Goal: Task Accomplishment & Management: Use online tool/utility

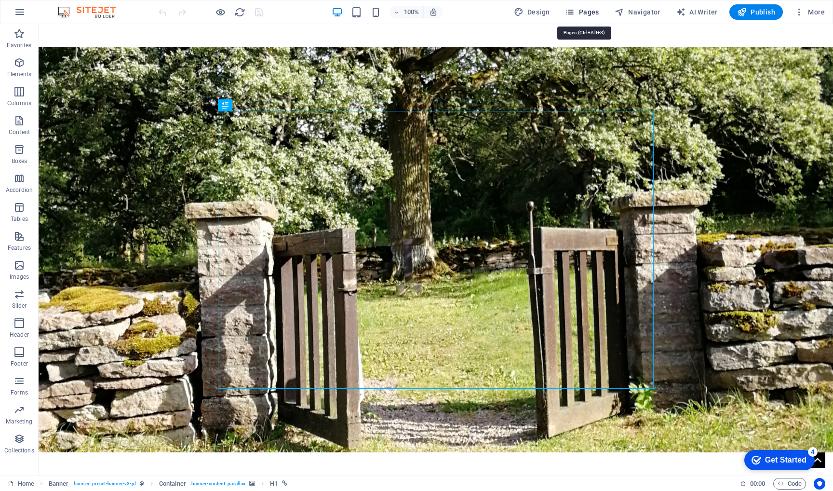
click at [592, 12] on span "Pages" at bounding box center [582, 12] width 34 height 10
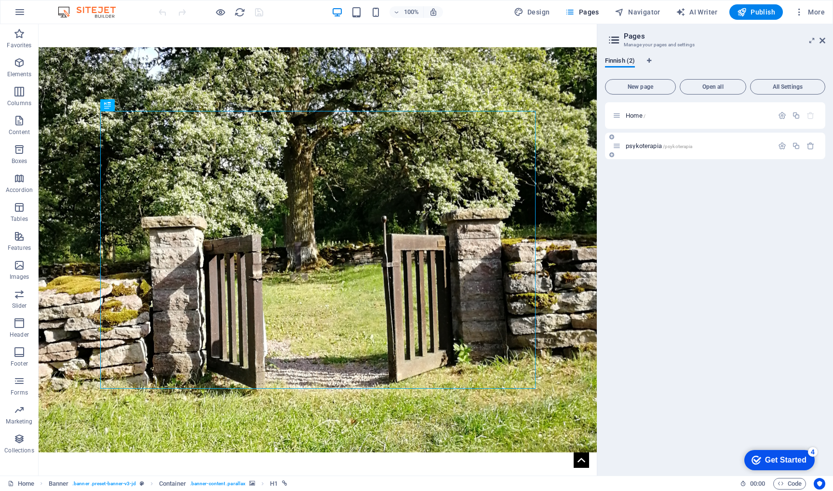
click at [648, 141] on div "psykoterapia /psykoterapia" at bounding box center [693, 145] width 161 height 11
click at [646, 145] on span "psykoterapia /psykoterapia" at bounding box center [659, 145] width 67 height 7
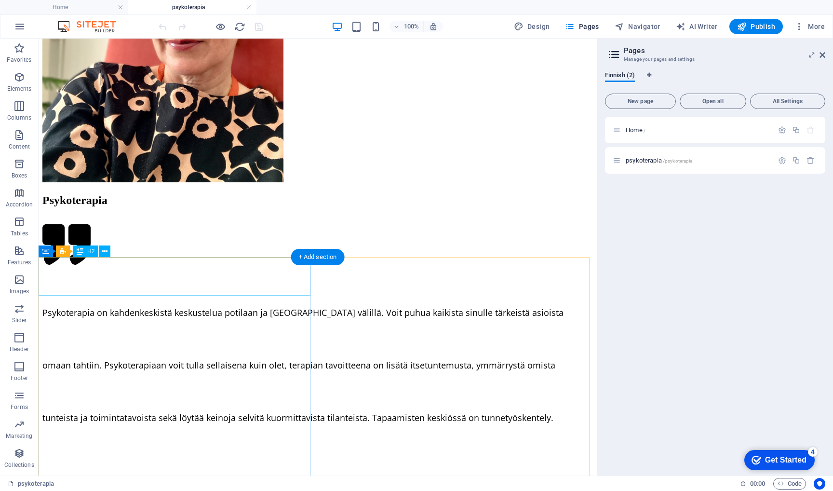
scroll to position [959, 0]
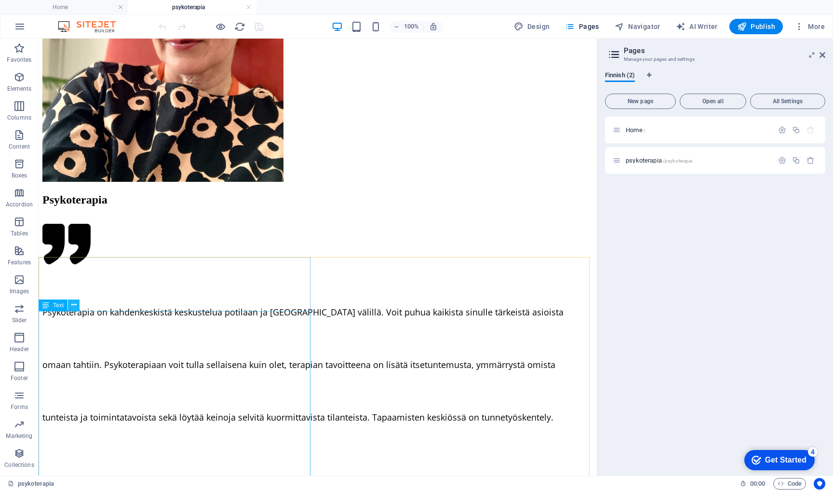
click at [74, 309] on icon at bounding box center [73, 305] width 5 height 10
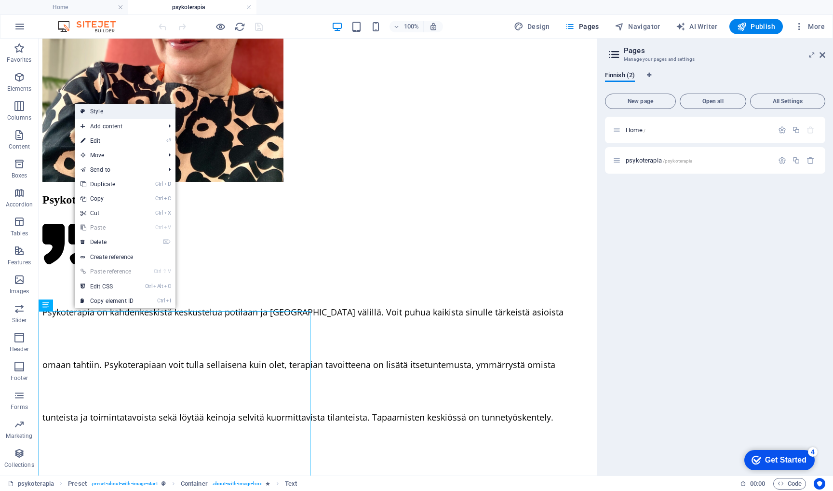
click at [124, 115] on link "Style" at bounding box center [125, 111] width 101 height 14
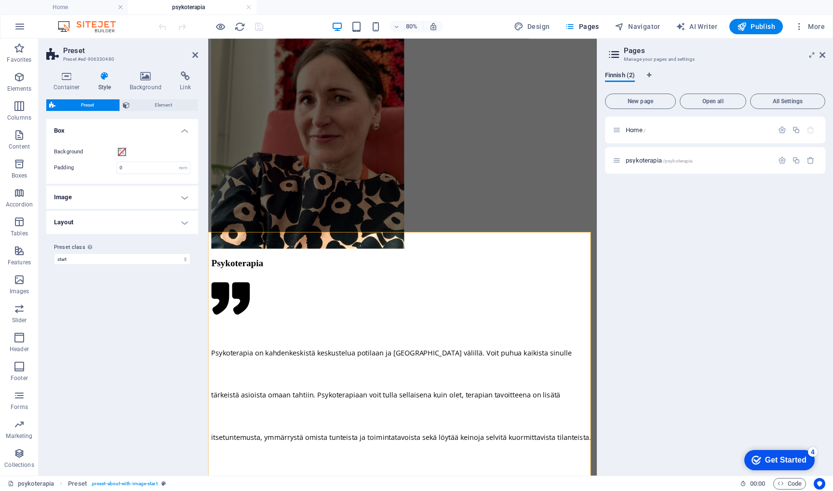
scroll to position [1139, 0]
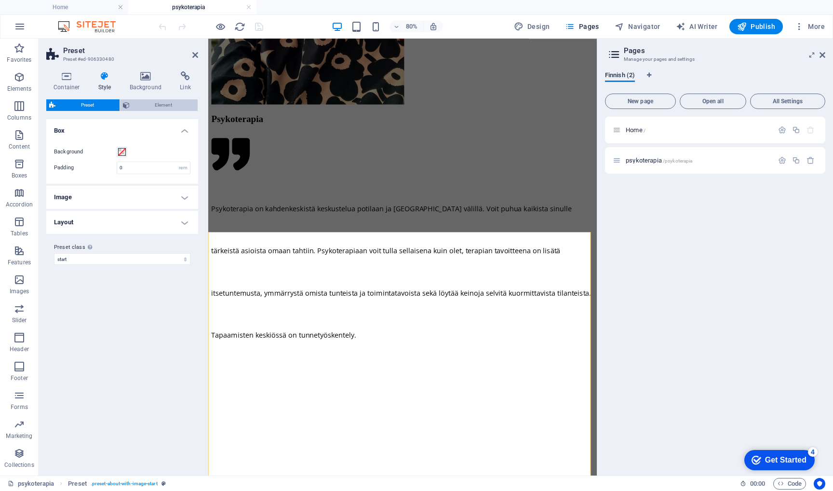
click at [142, 105] on span "Element" at bounding box center [164, 105] width 63 height 12
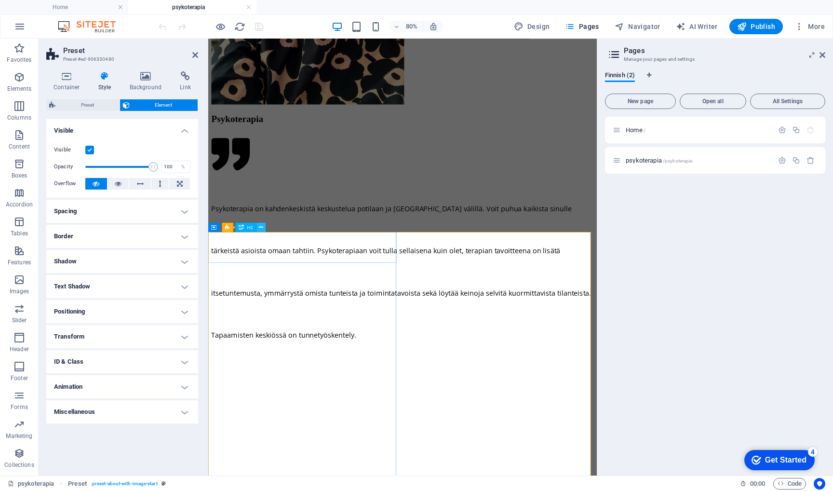
click at [262, 229] on icon at bounding box center [261, 227] width 4 height 8
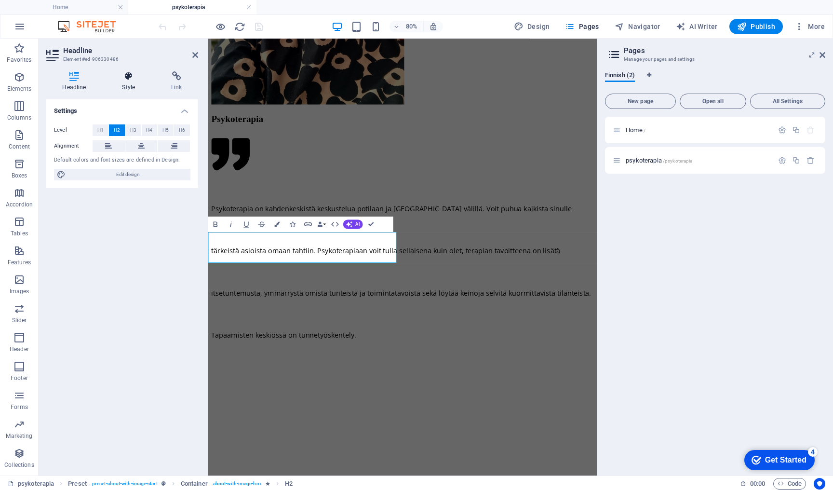
click at [130, 79] on icon at bounding box center [128, 76] width 45 height 10
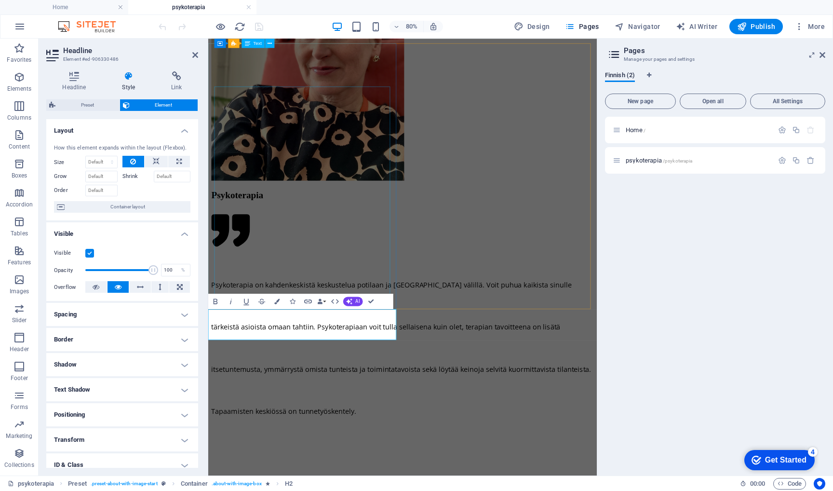
scroll to position [1042, 0]
click at [287, 229] on div "Psykoterapia" at bounding box center [451, 235] width 478 height 13
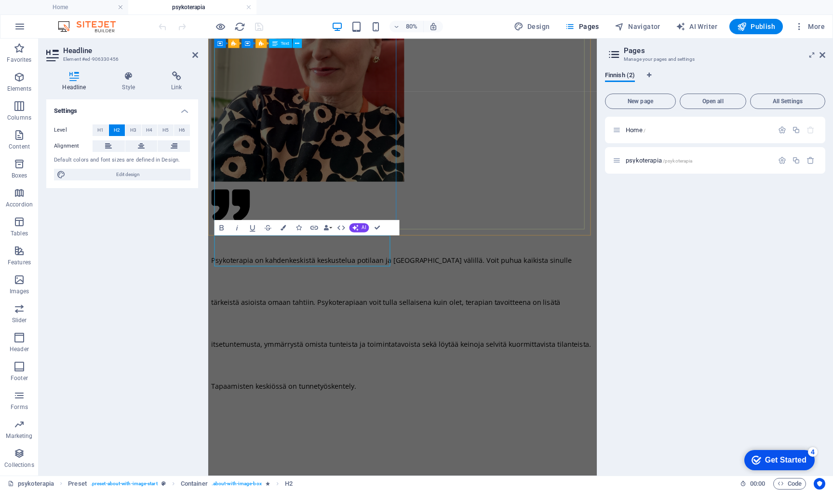
scroll to position [802, 0]
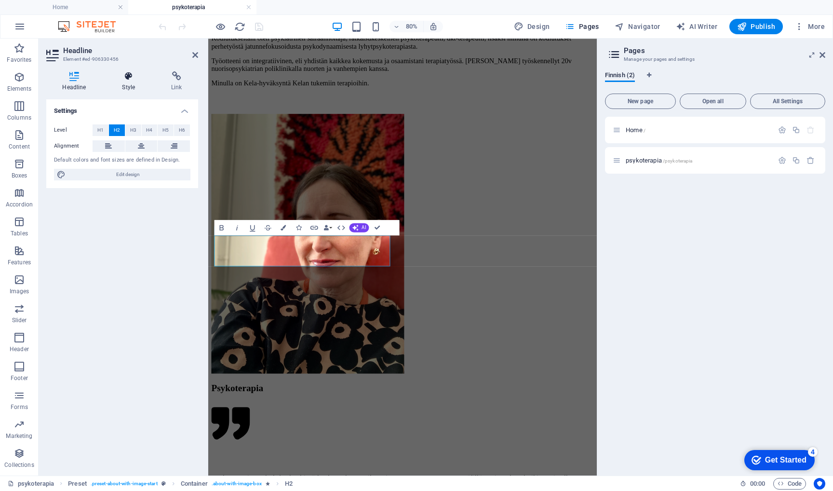
click at [116, 81] on h4 "Style" at bounding box center [130, 81] width 49 height 20
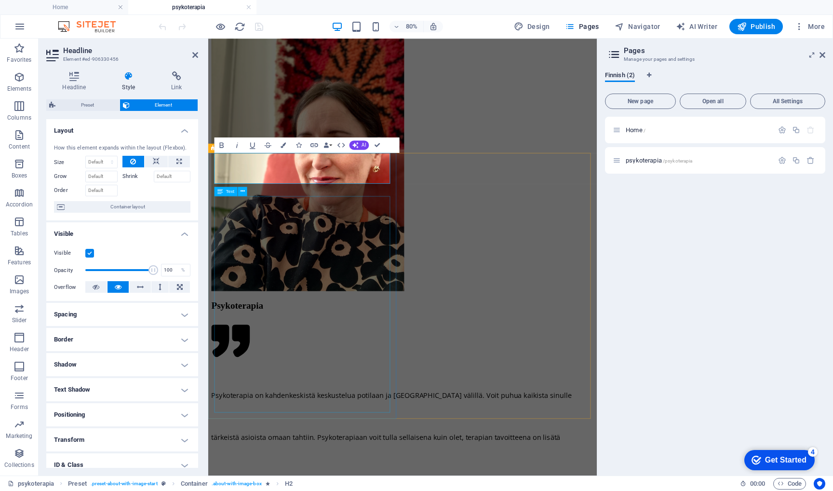
scroll to position [907, 0]
click at [240, 414] on icon at bounding box center [241, 413] width 4 height 8
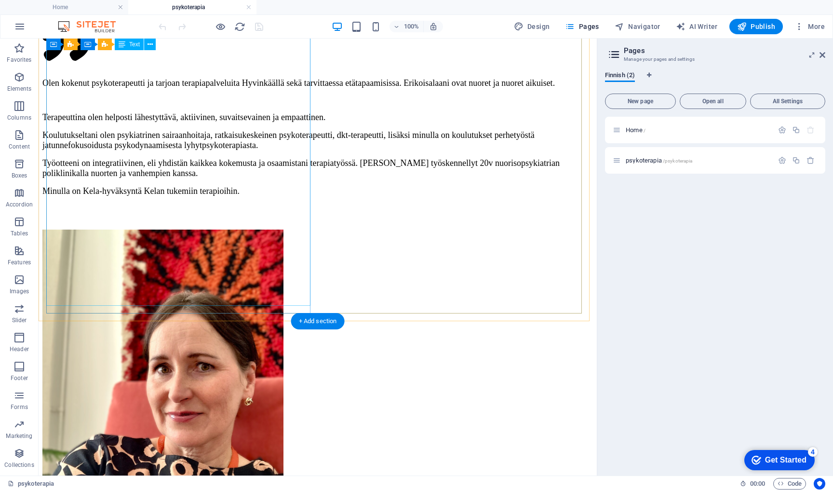
scroll to position [585, 0]
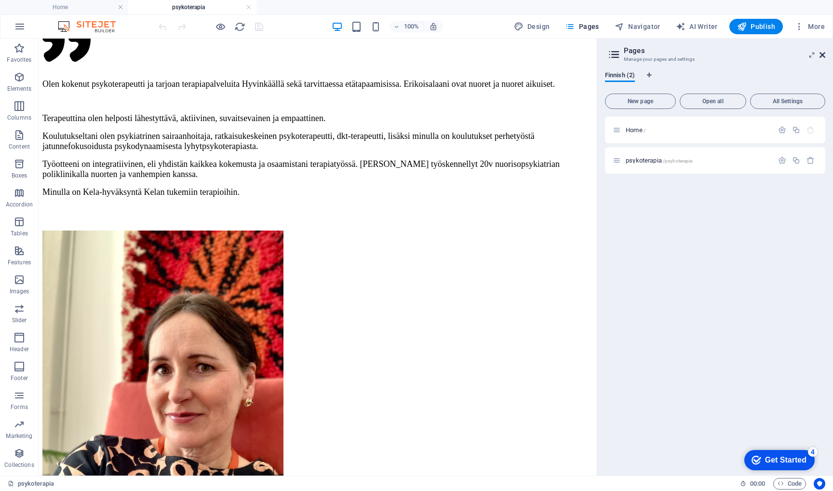
click at [820, 56] on icon at bounding box center [823, 55] width 6 height 8
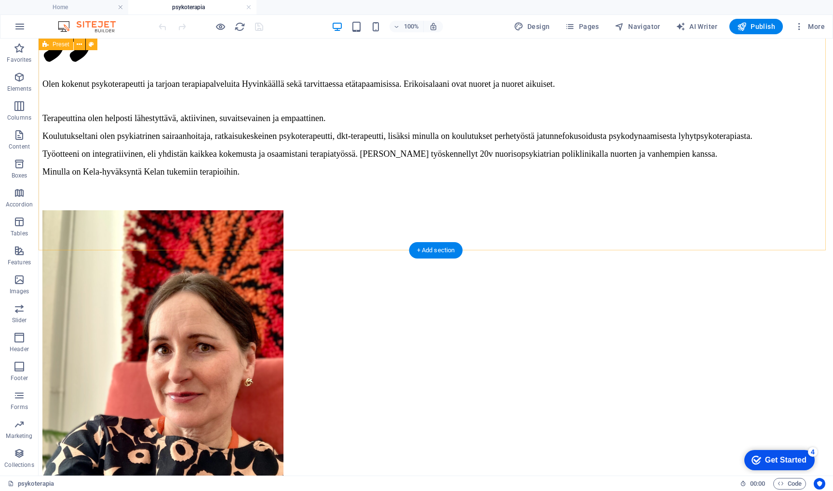
scroll to position [562, 0]
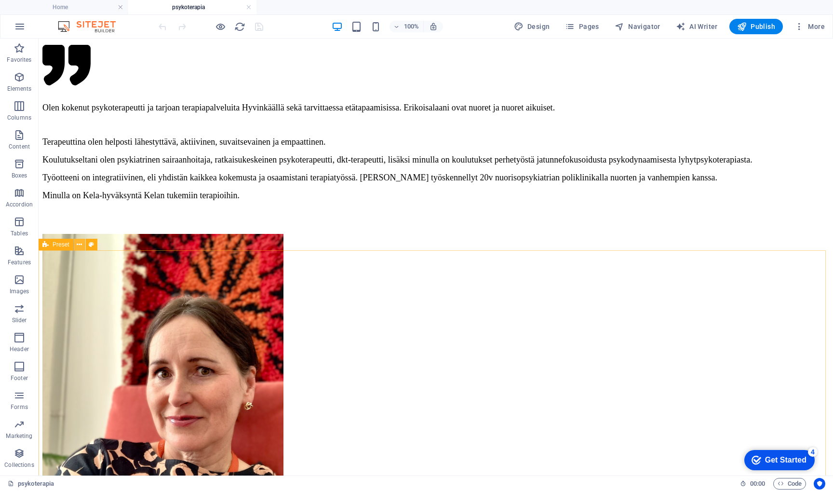
click at [77, 244] on icon at bounding box center [79, 245] width 5 height 10
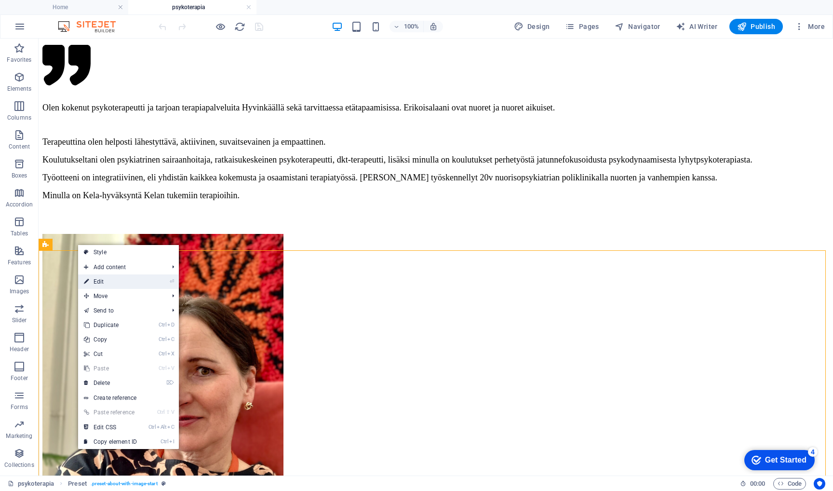
click at [110, 282] on link "⏎ Edit" at bounding box center [110, 281] width 65 height 14
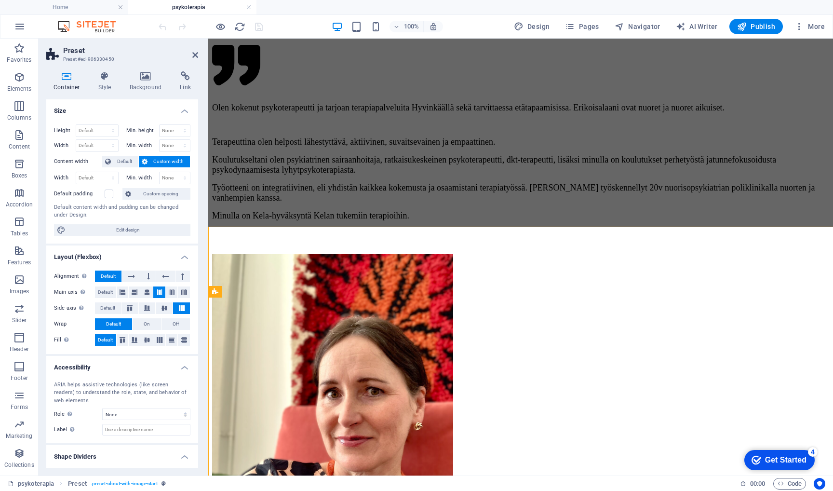
scroll to position [585, 0]
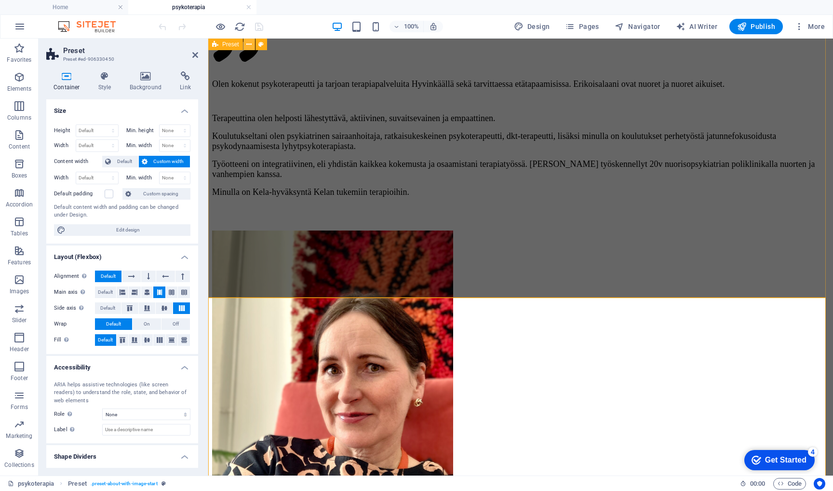
click at [251, 44] on icon at bounding box center [248, 45] width 5 height 10
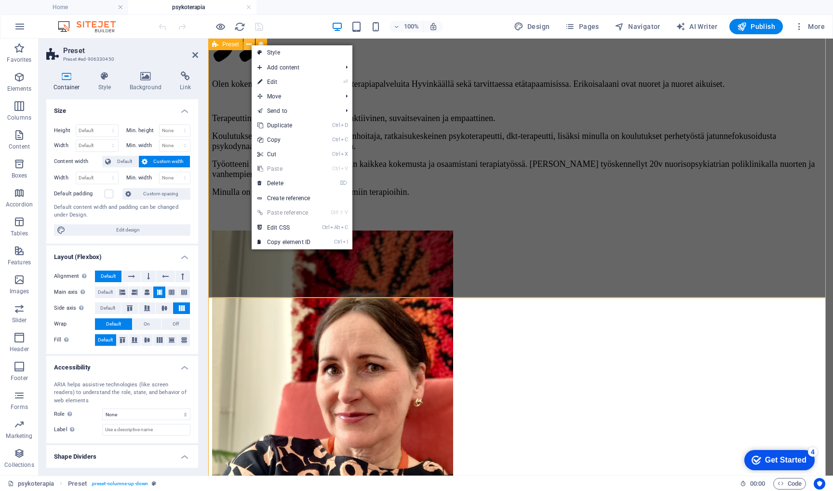
scroll to position [562, 0]
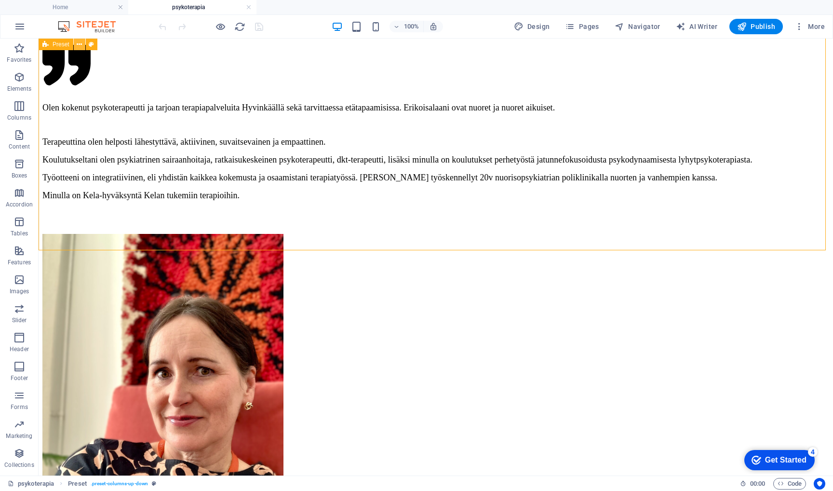
click at [79, 43] on icon at bounding box center [79, 45] width 5 height 10
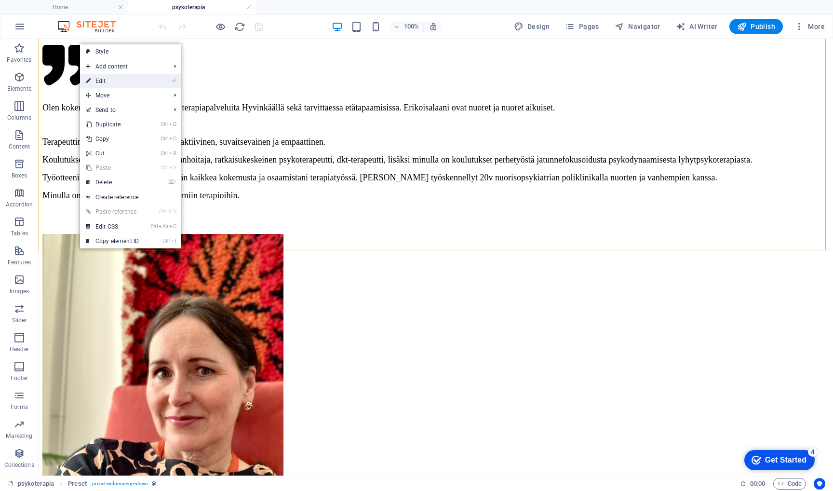
click at [97, 81] on link "⏎ Edit" at bounding box center [112, 81] width 65 height 14
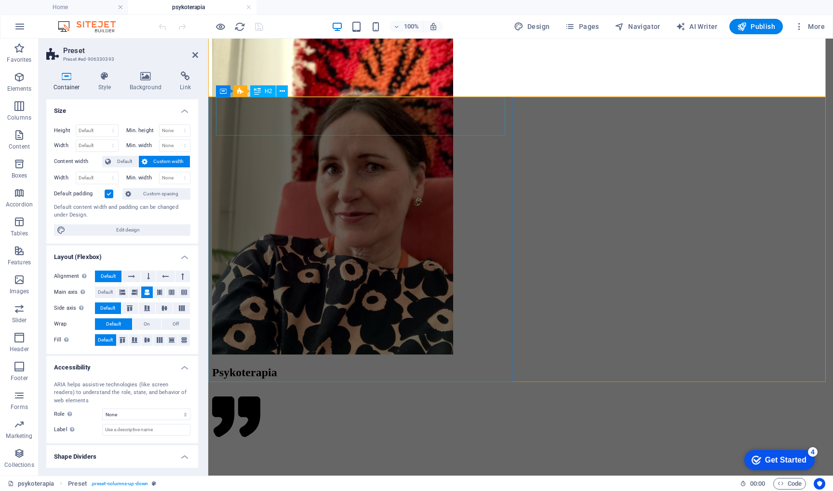
scroll to position [786, 0]
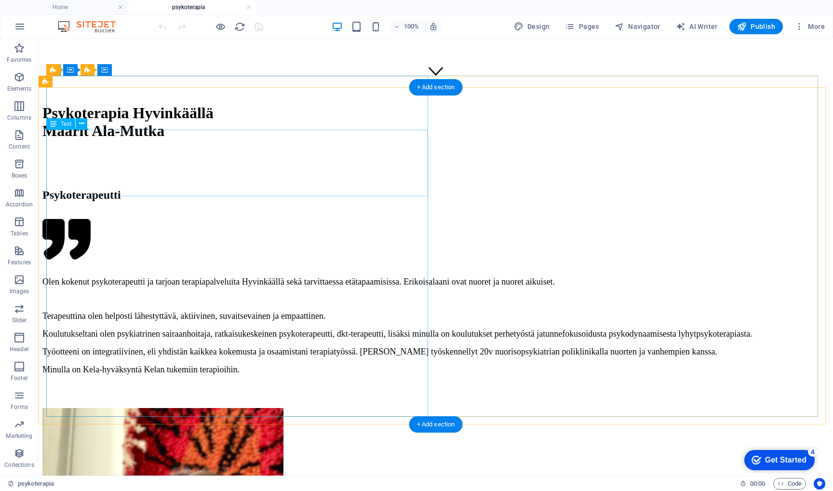
scroll to position [387, 0]
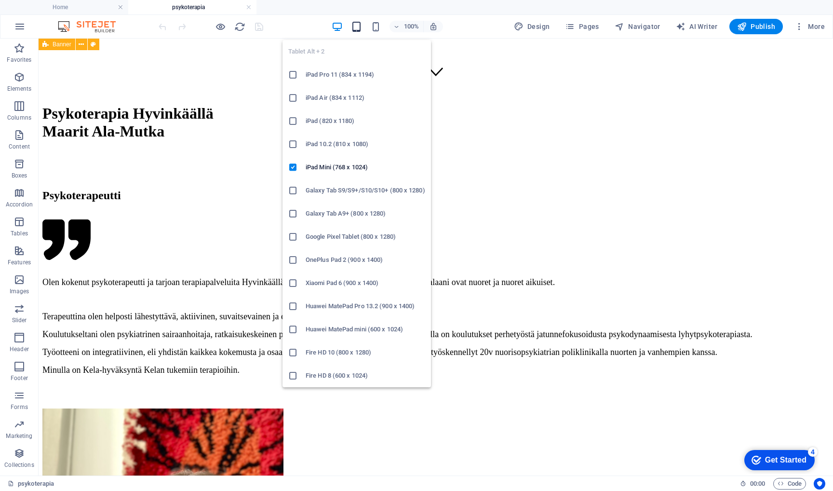
click at [359, 26] on icon "button" at bounding box center [356, 26] width 11 height 11
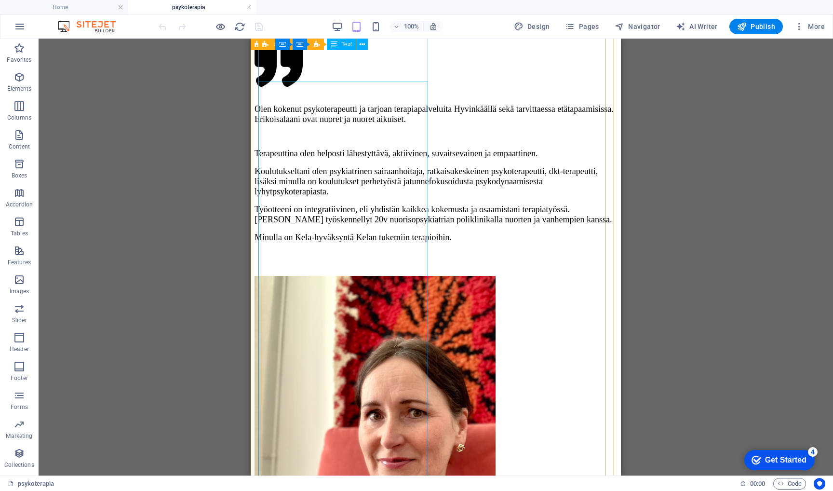
scroll to position [561, 0]
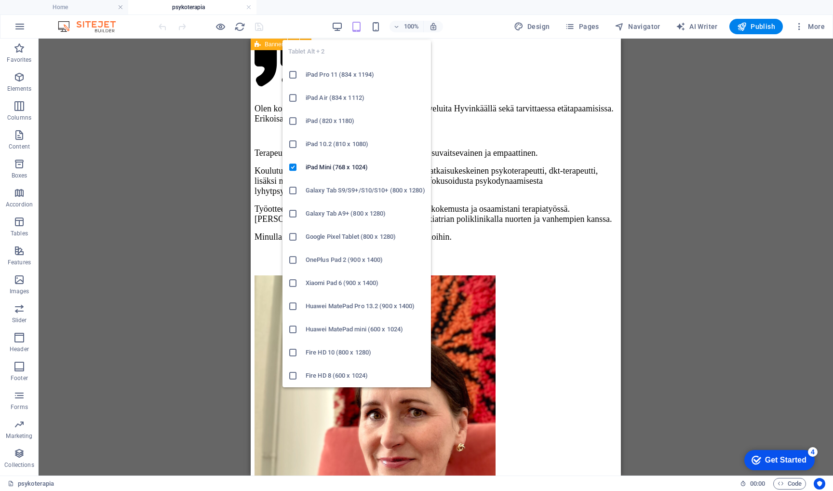
click at [291, 286] on icon at bounding box center [293, 283] width 10 height 10
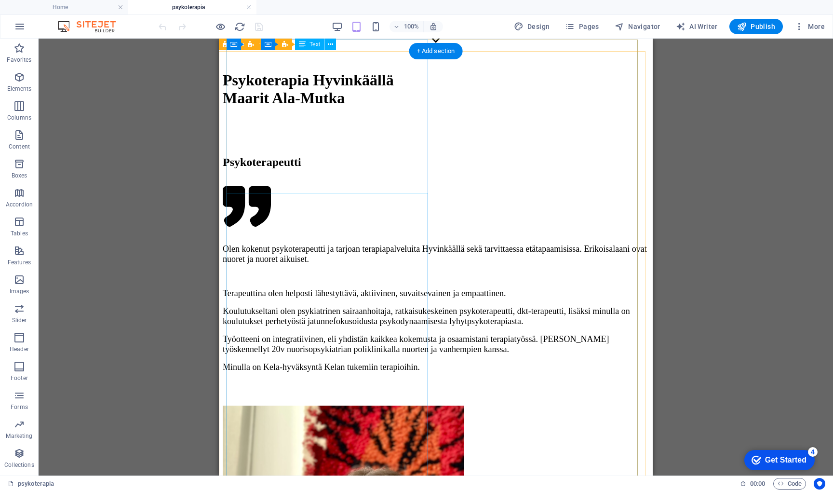
scroll to position [420, 0]
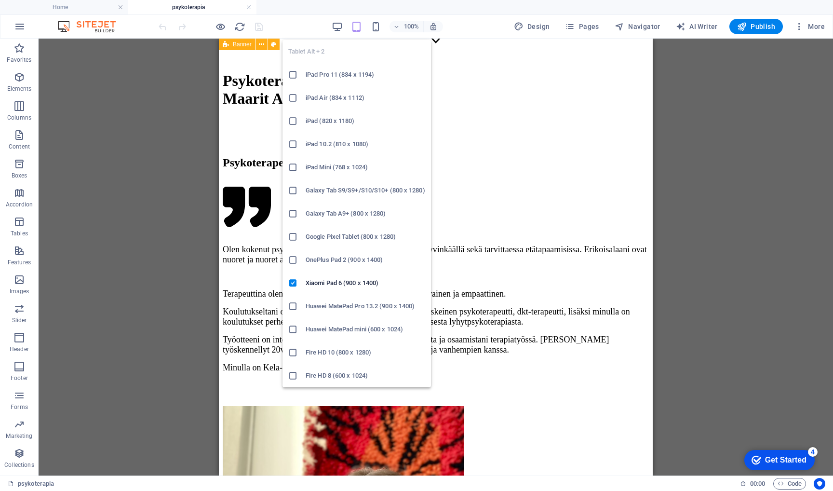
click at [295, 76] on icon at bounding box center [293, 75] width 10 height 10
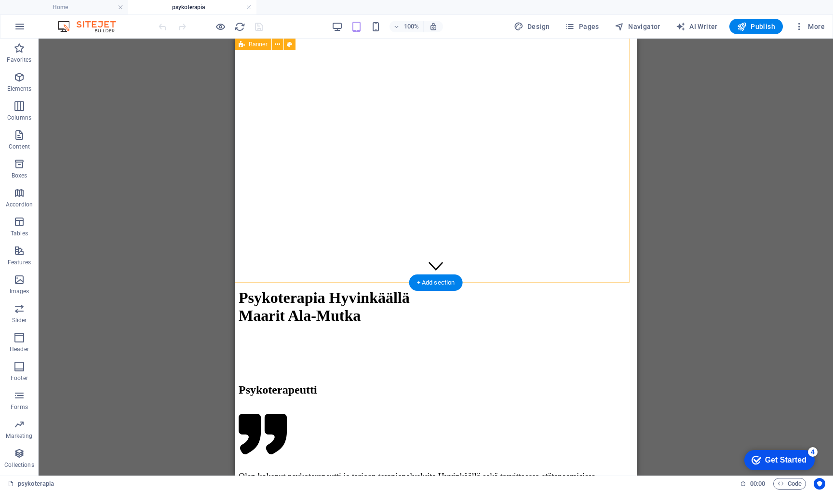
scroll to position [192, 0]
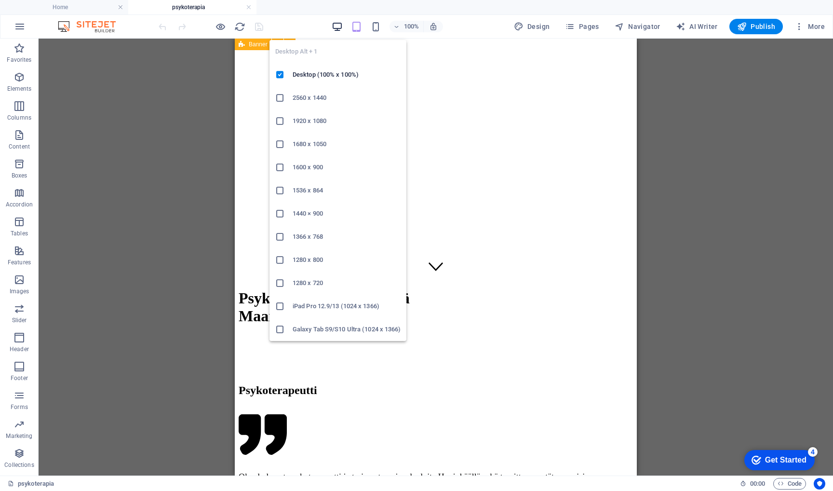
click at [337, 27] on icon "button" at bounding box center [337, 26] width 11 height 11
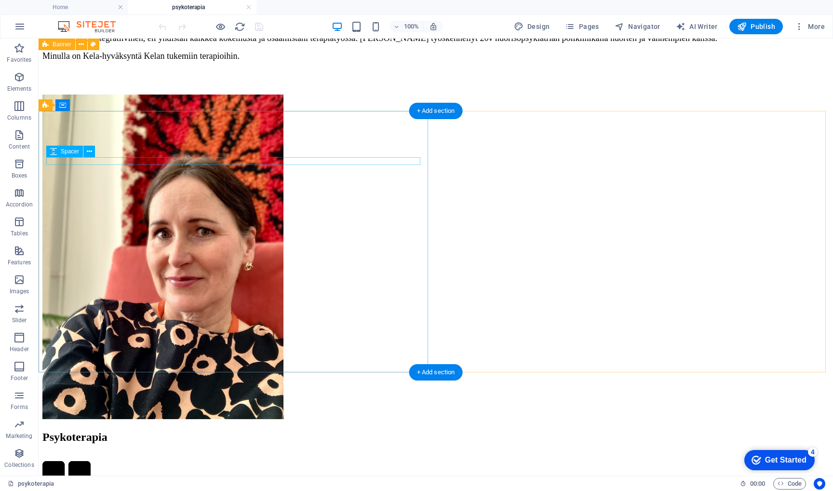
scroll to position [702, 0]
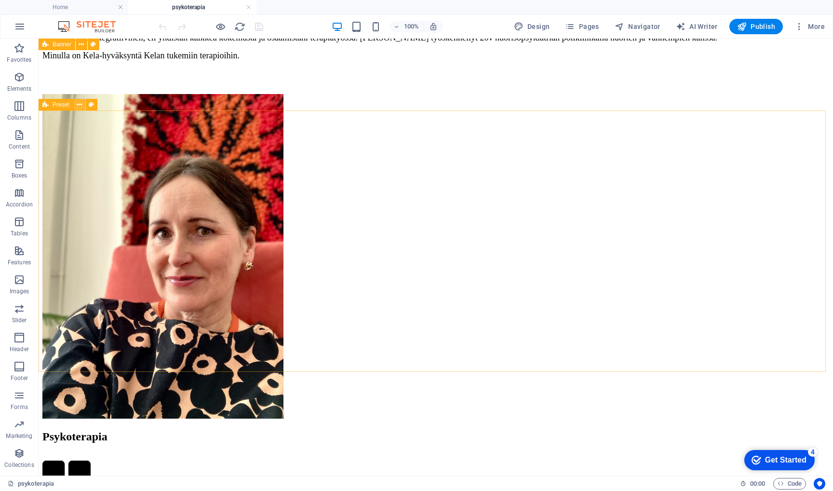
click at [81, 105] on icon at bounding box center [79, 105] width 5 height 10
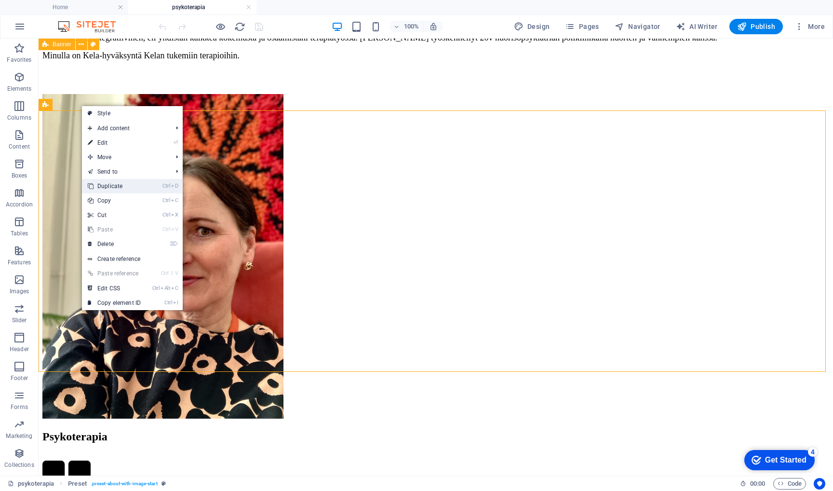
click at [120, 186] on link "Ctrl D Duplicate" at bounding box center [114, 186] width 65 height 14
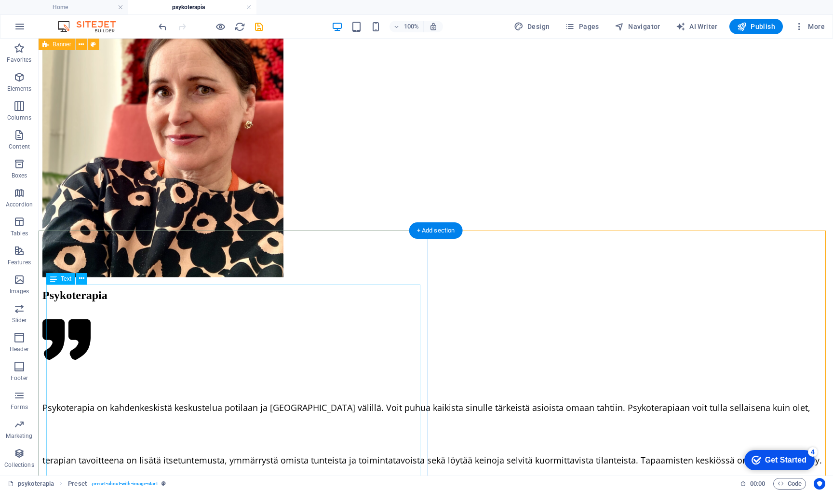
scroll to position [845, 0]
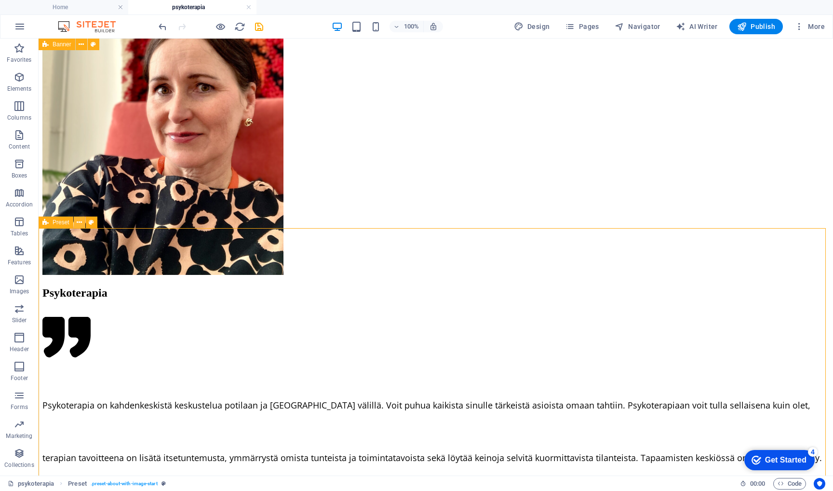
click at [80, 224] on icon at bounding box center [79, 222] width 5 height 10
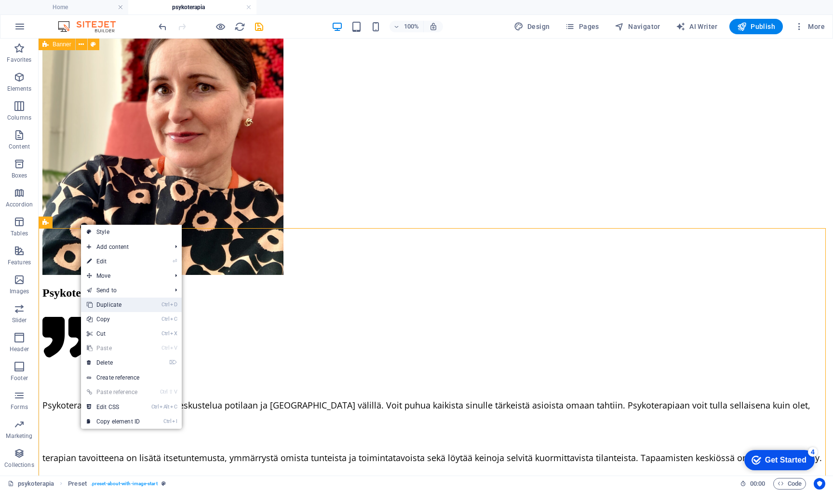
click at [108, 307] on link "Ctrl D Duplicate" at bounding box center [113, 305] width 65 height 14
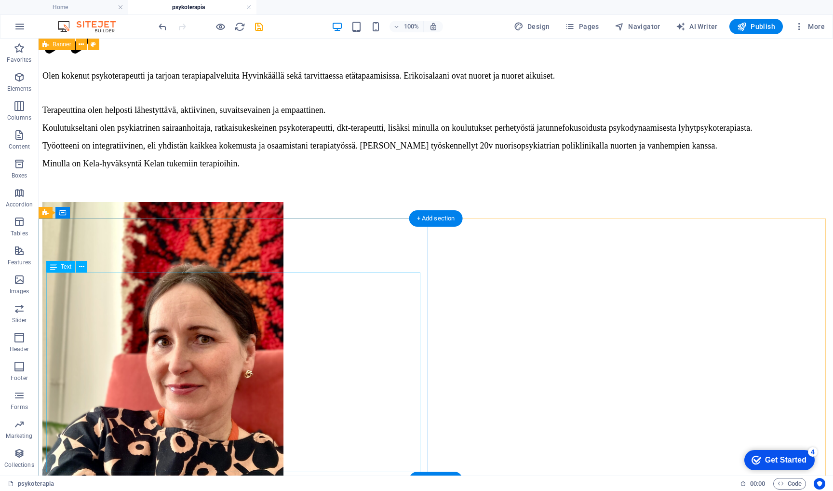
scroll to position [594, 0]
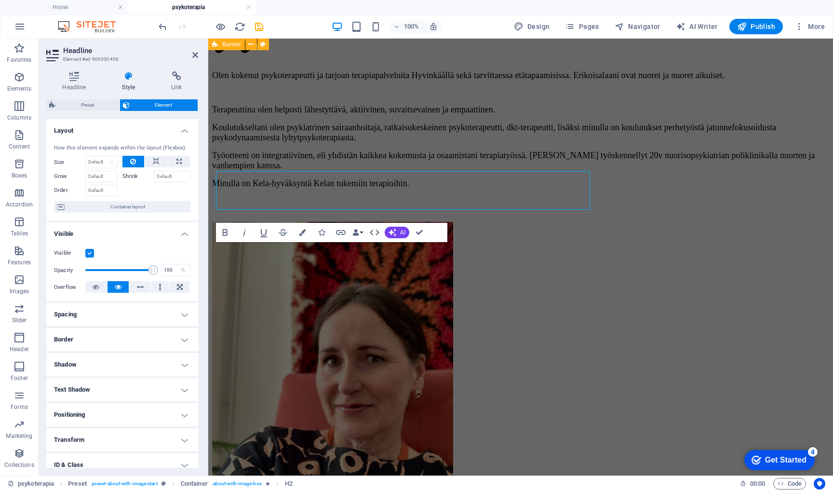
scroll to position [641, 0]
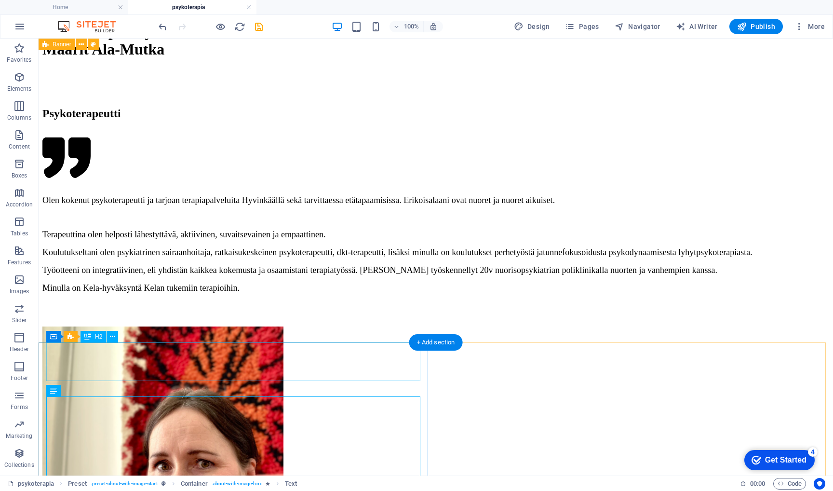
scroll to position [470, 0]
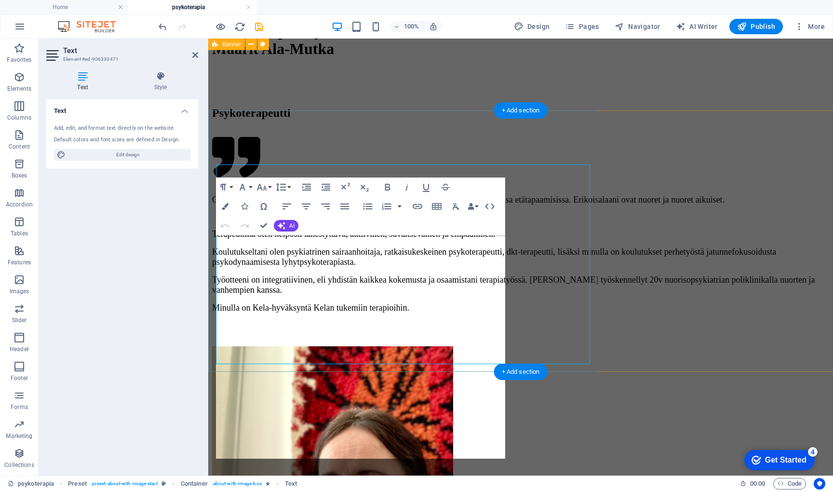
scroll to position [702, 0]
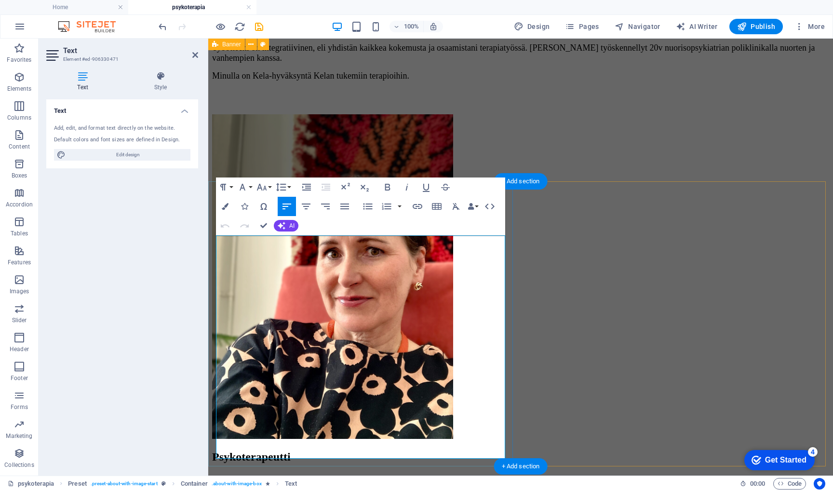
drag, startPoint x: 347, startPoint y: 375, endPoint x: 215, endPoint y: 251, distance: 180.8
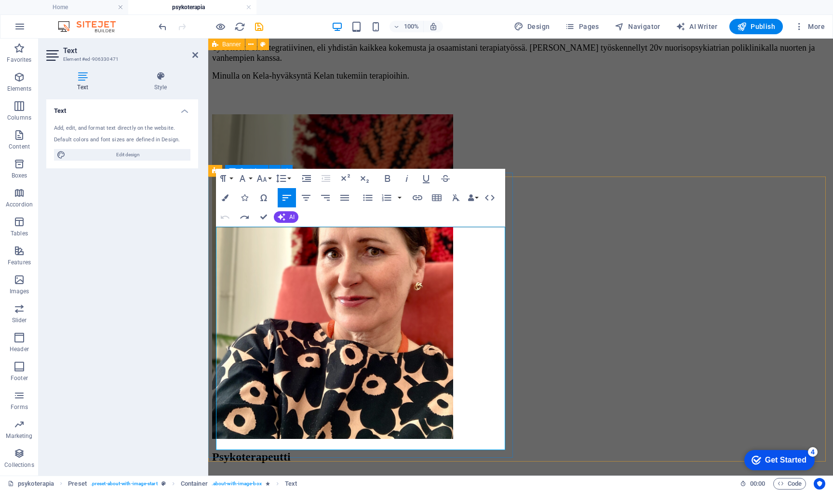
scroll to position [706, 0]
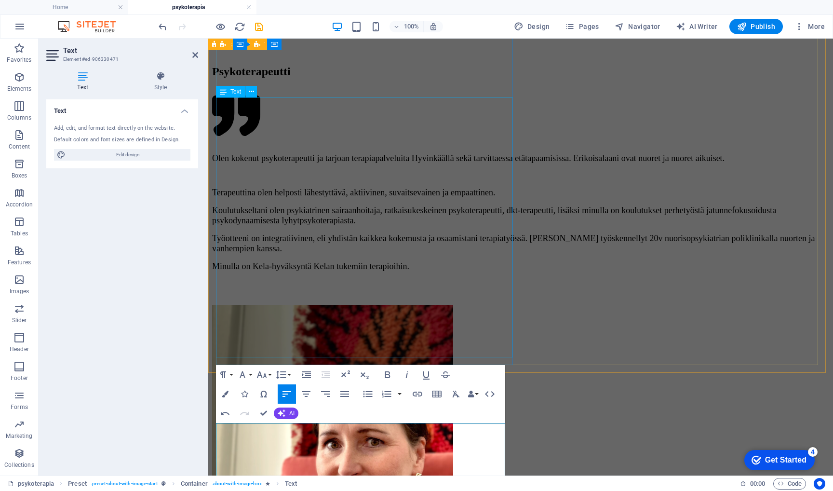
scroll to position [512, 0]
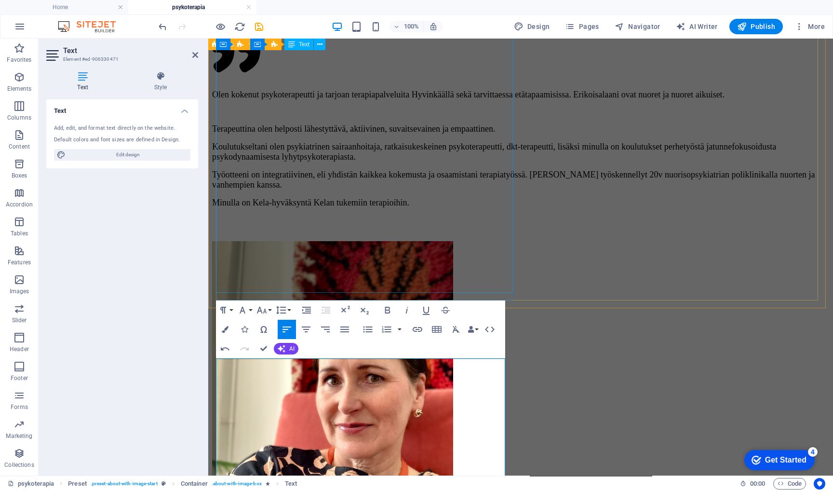
scroll to position [574, 0]
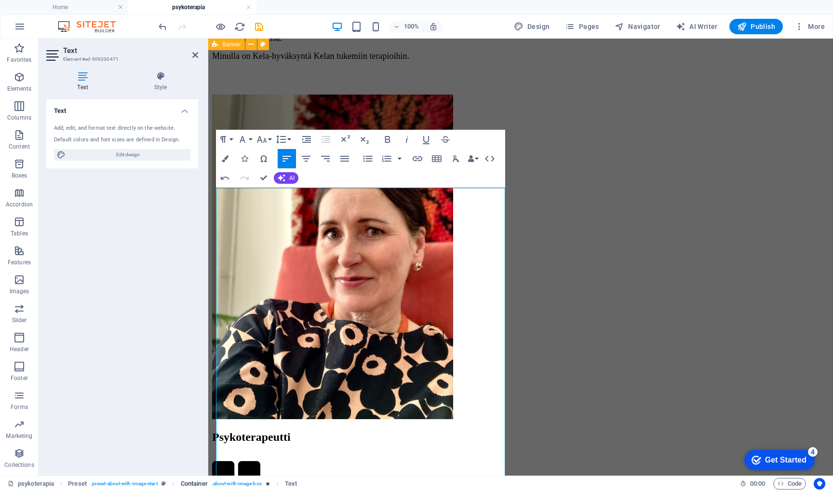
scroll to position [746, 0]
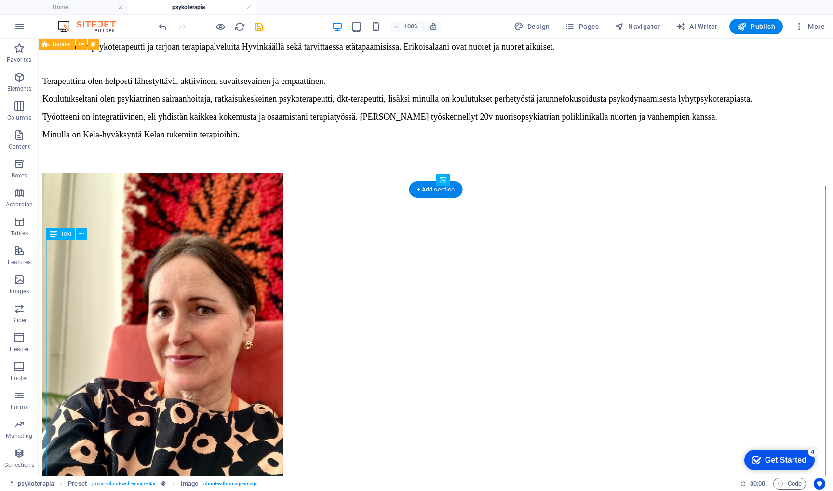
scroll to position [623, 0]
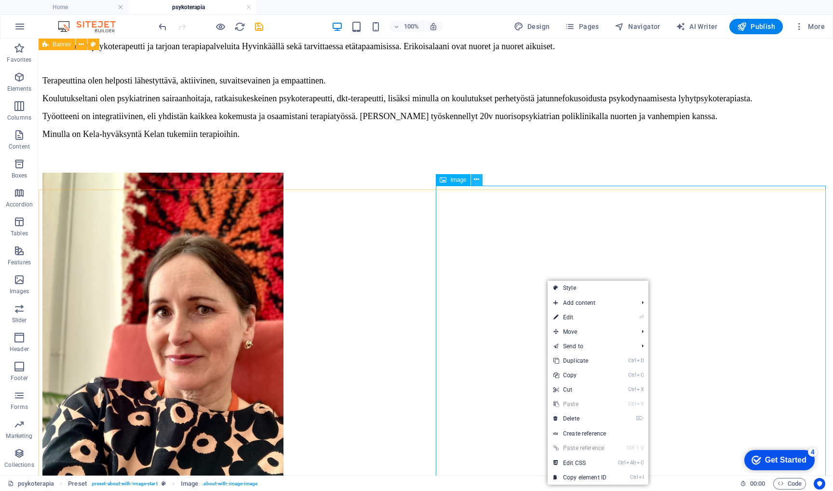
click at [477, 180] on icon at bounding box center [476, 180] width 5 height 10
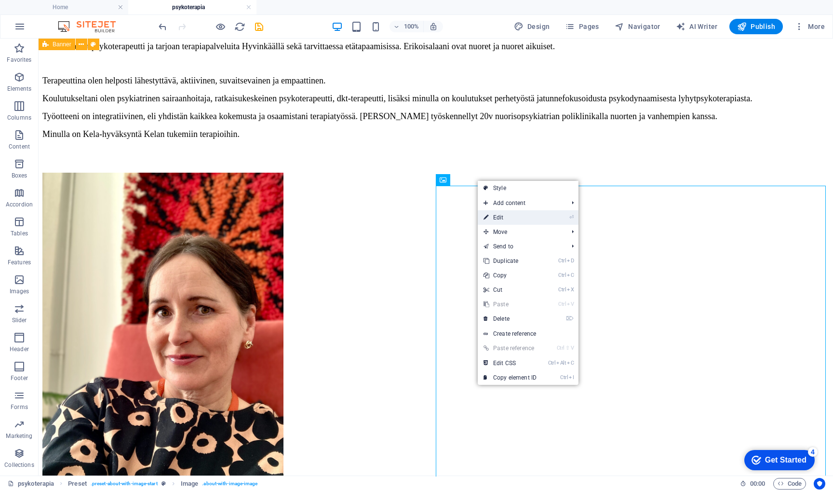
click at [504, 215] on link "⏎ Edit" at bounding box center [510, 217] width 65 height 14
select select "px"
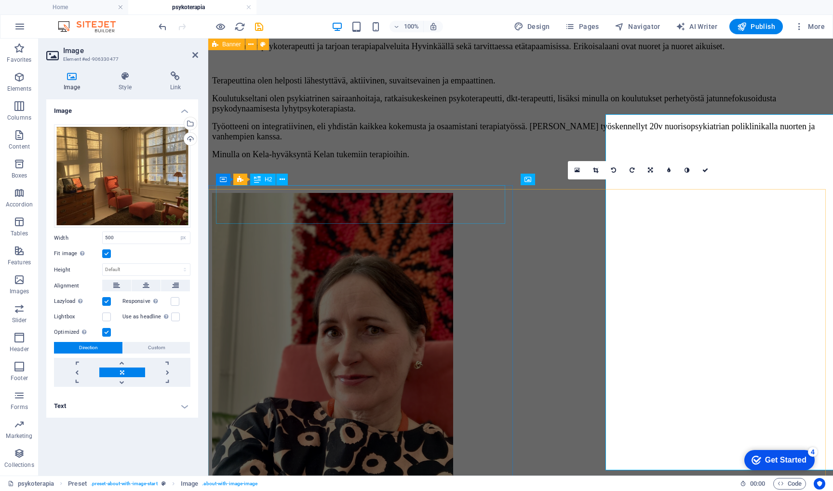
scroll to position [694, 0]
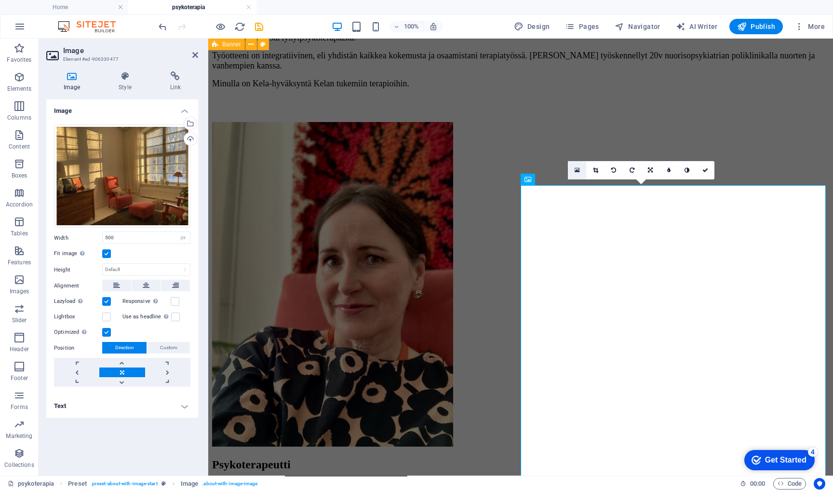
click at [577, 170] on icon at bounding box center [577, 170] width 5 height 7
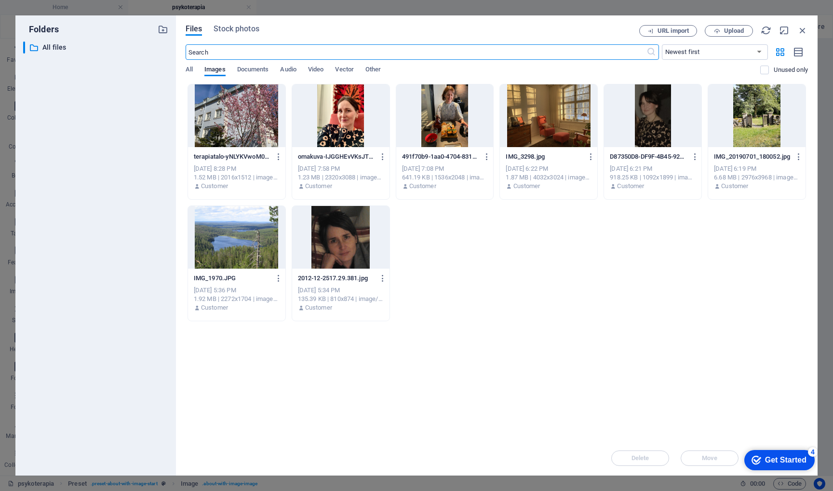
scroll to position [850, 0]
click at [338, 99] on div at bounding box center [340, 115] width 97 height 63
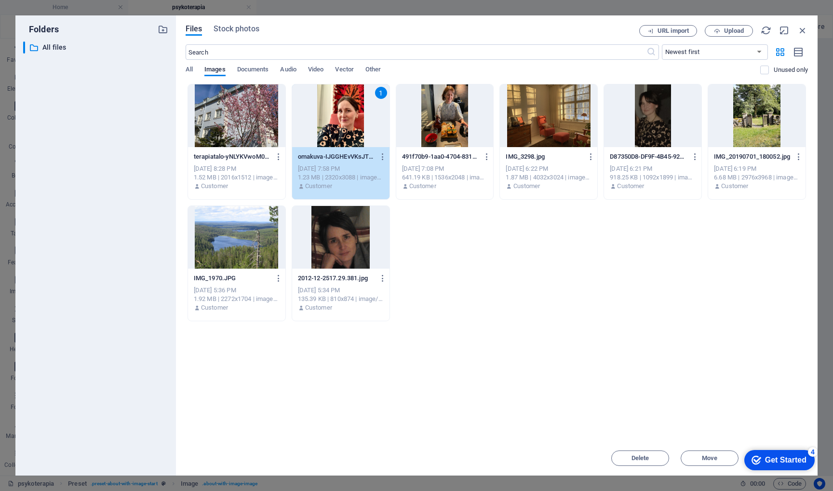
click at [349, 120] on div "1" at bounding box center [340, 115] width 97 height 63
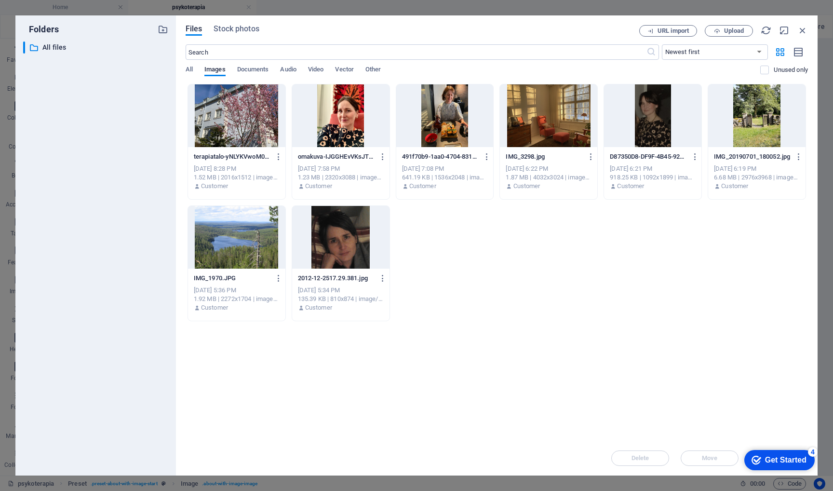
click at [349, 120] on div at bounding box center [340, 115] width 97 height 63
type input "488"
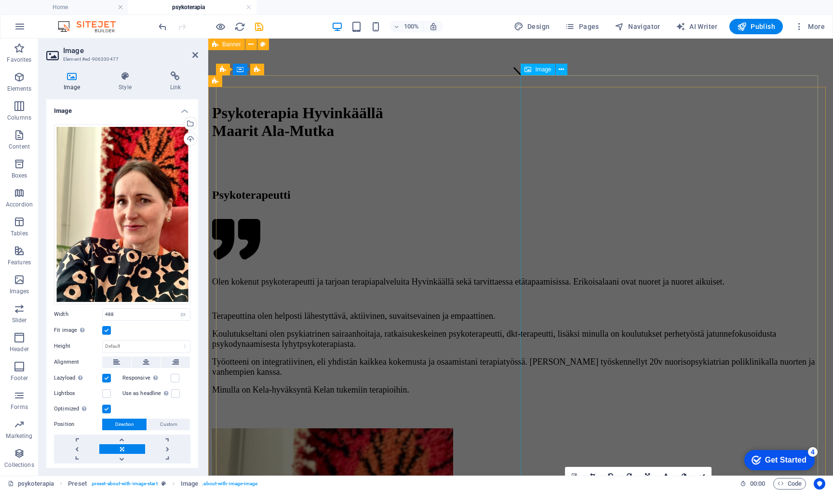
scroll to position [388, 0]
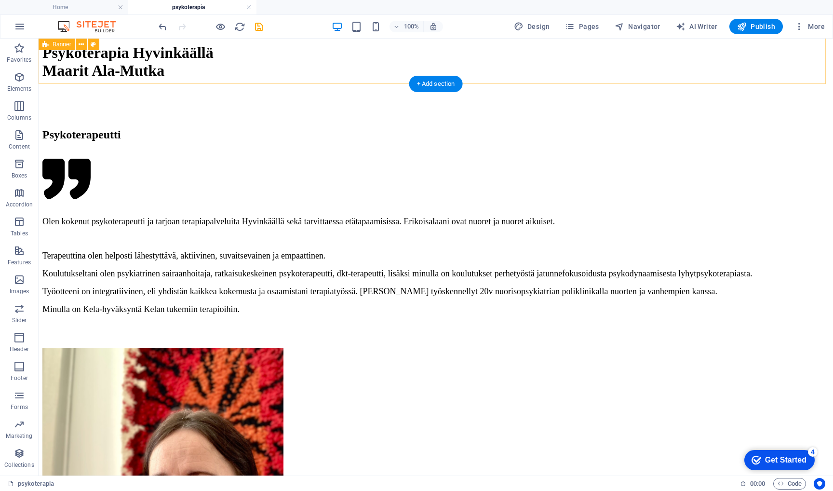
scroll to position [392, 0]
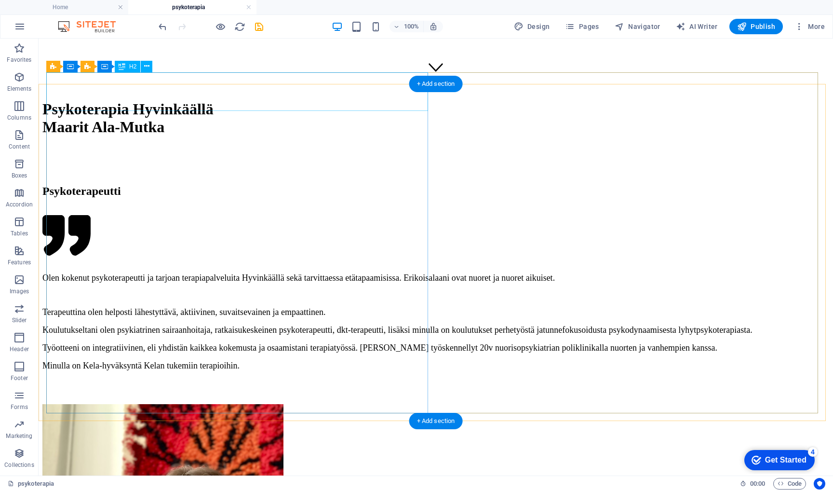
click at [147, 185] on div "Psykoterapeutti" at bounding box center [435, 191] width 787 height 13
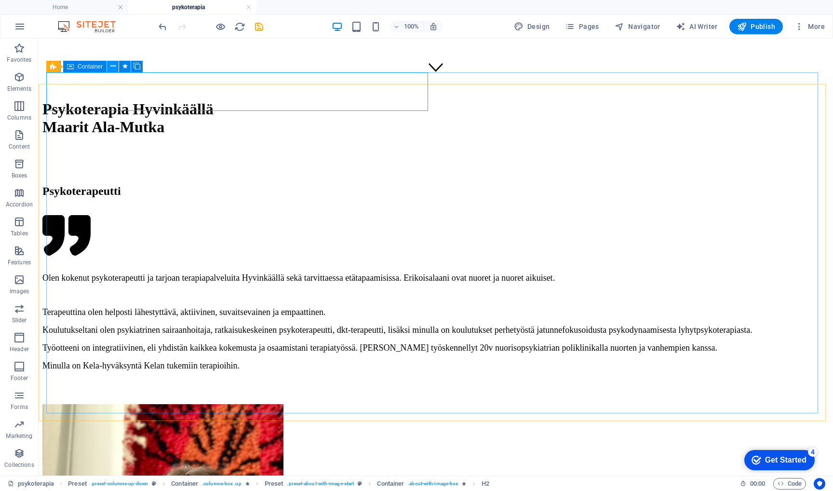
click at [116, 66] on button at bounding box center [113, 67] width 12 height 12
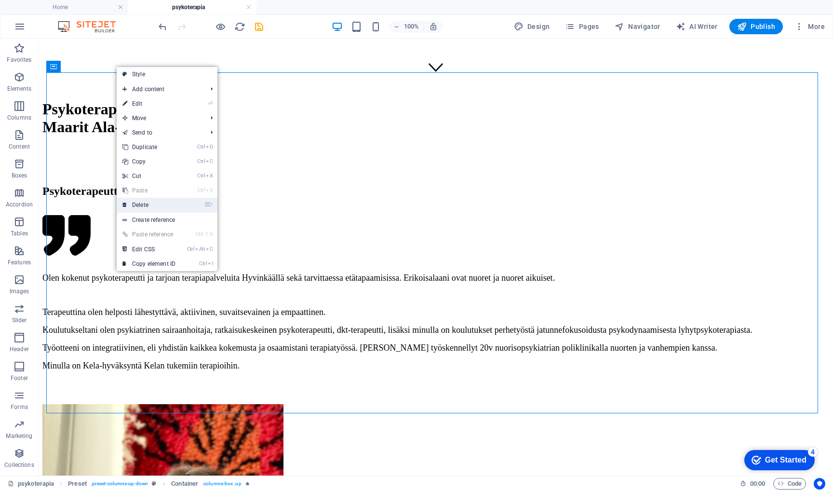
click at [146, 202] on link "⌦ Delete" at bounding box center [149, 205] width 65 height 14
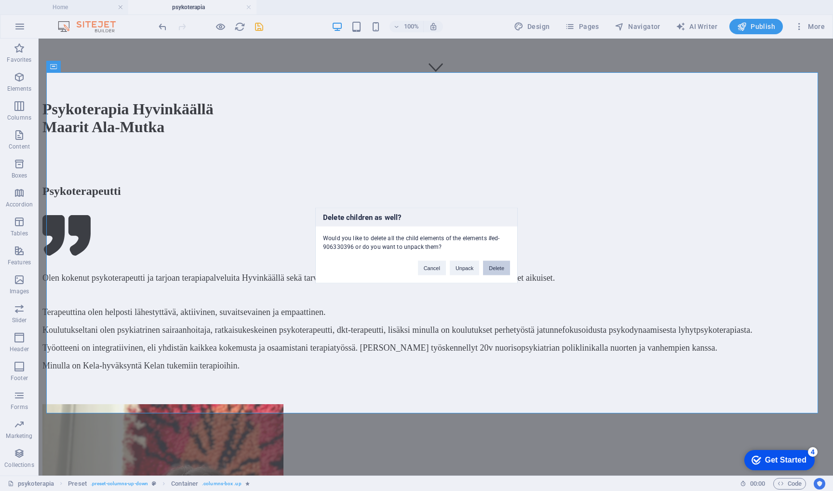
click at [493, 269] on button "Delete" at bounding box center [496, 268] width 27 height 14
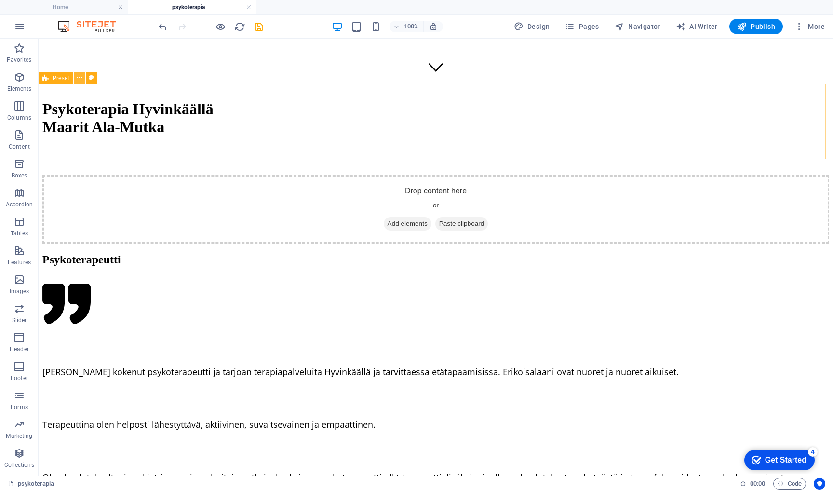
click at [79, 78] on icon at bounding box center [79, 78] width 5 height 10
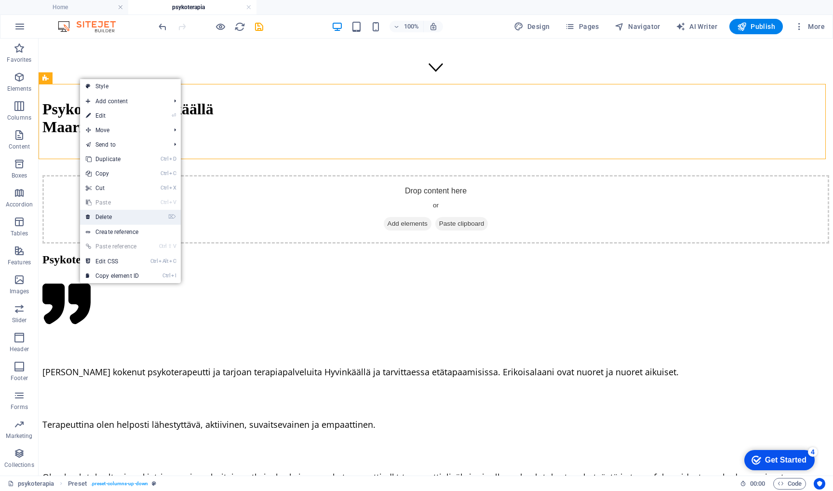
click at [113, 215] on link "⌦ Delete" at bounding box center [112, 217] width 65 height 14
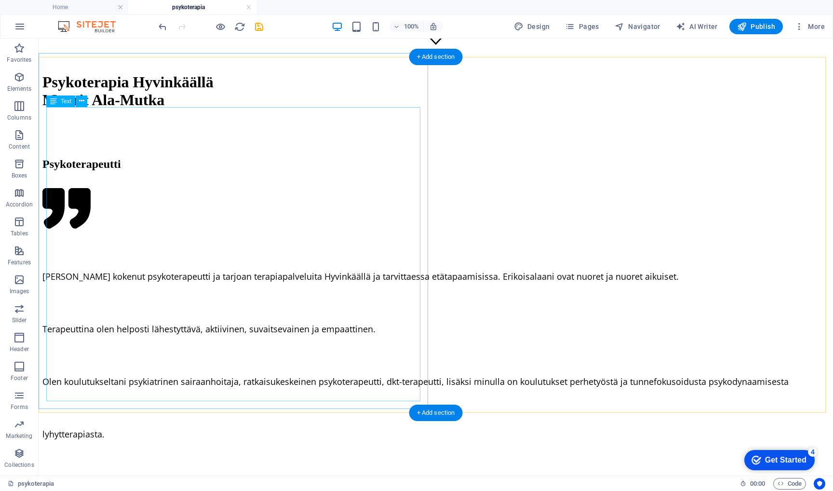
scroll to position [444, 0]
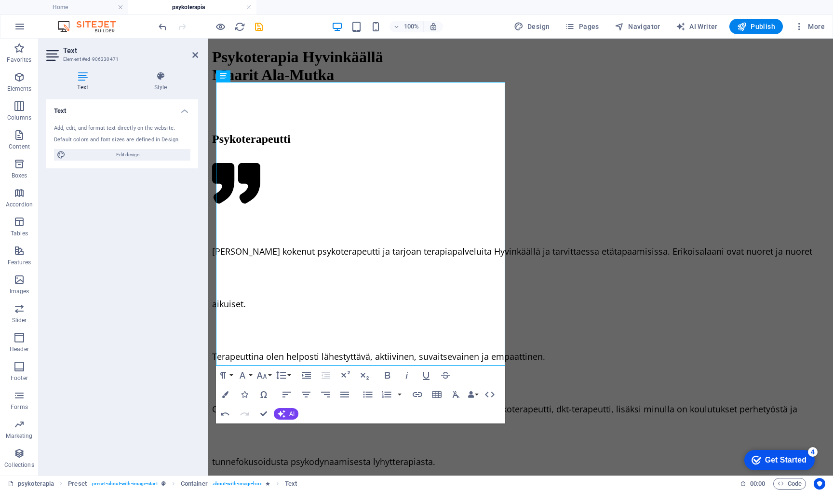
click at [120, 315] on div "Text Add, edit, and format text directly on the website. Default colors and fon…" at bounding box center [122, 283] width 152 height 368
select select "px"
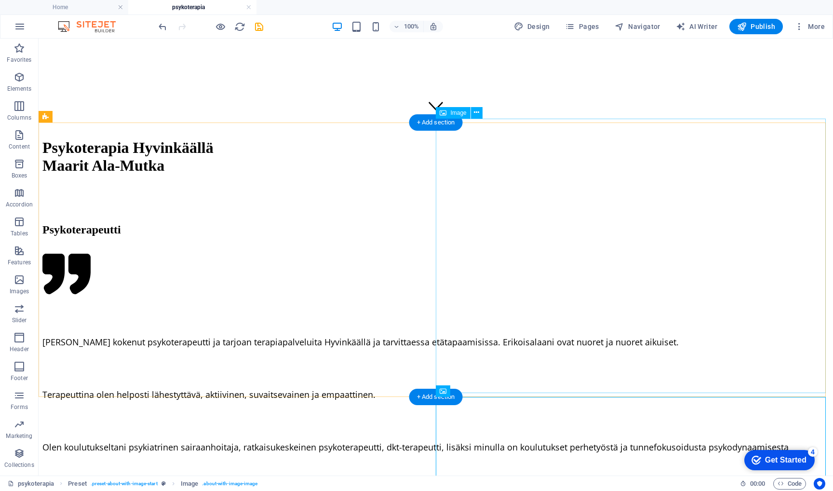
scroll to position [372, 0]
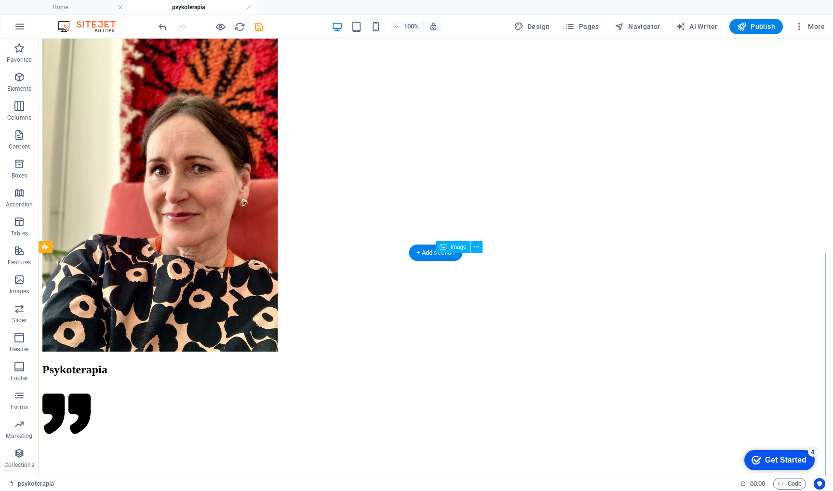
scroll to position [994, 0]
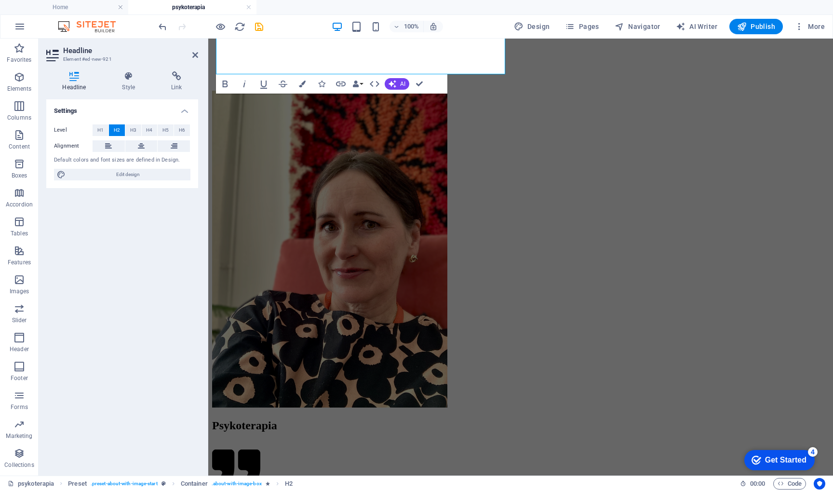
scroll to position [1089, 0]
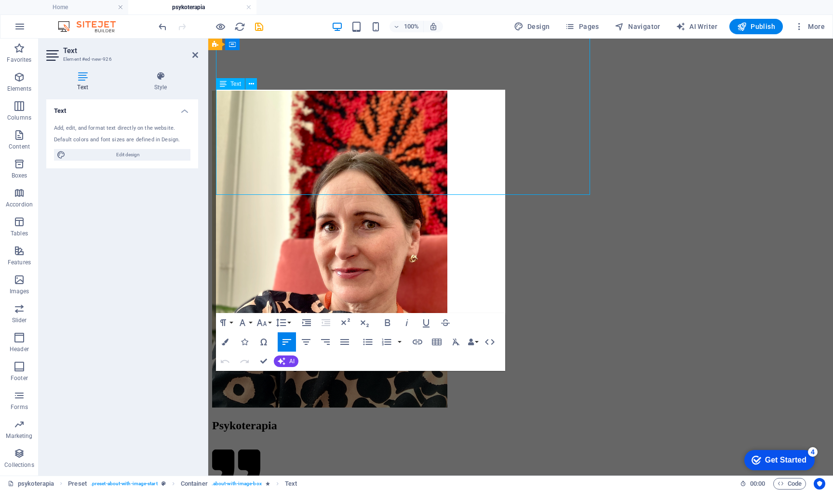
scroll to position [1089, 0]
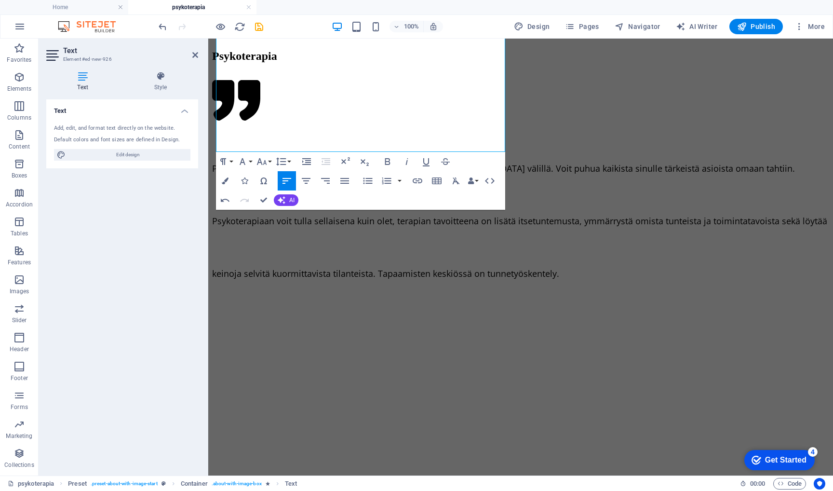
scroll to position [1365, 0]
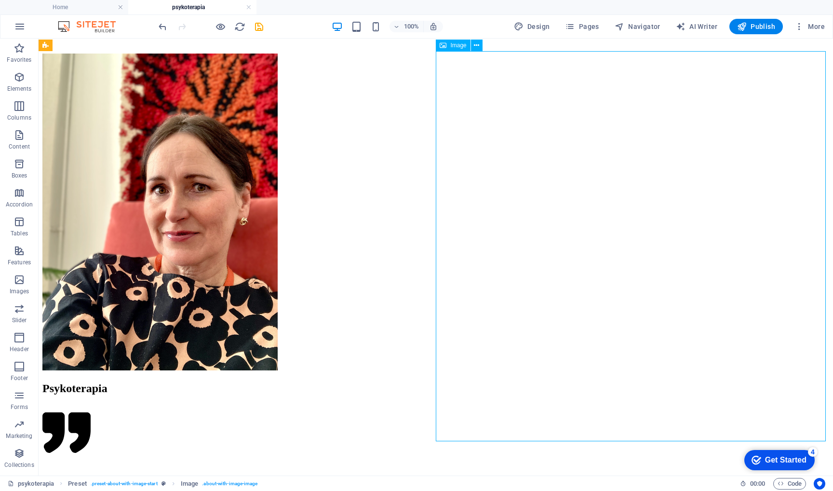
scroll to position [979, 0]
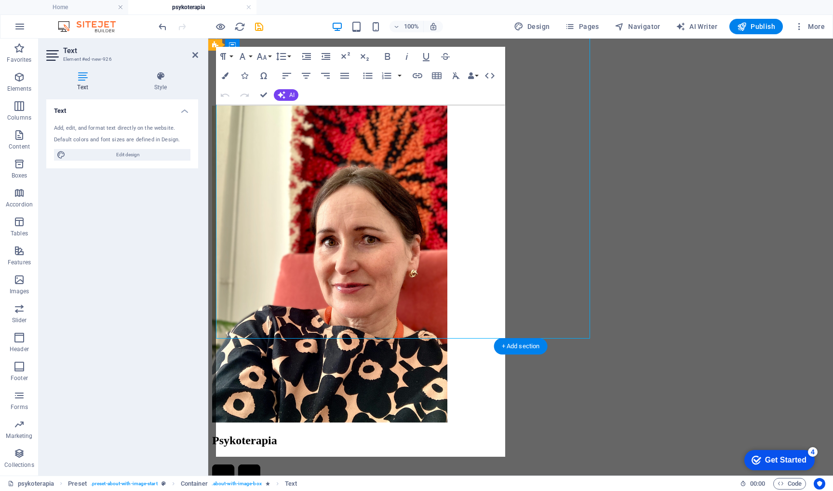
scroll to position [1074, 0]
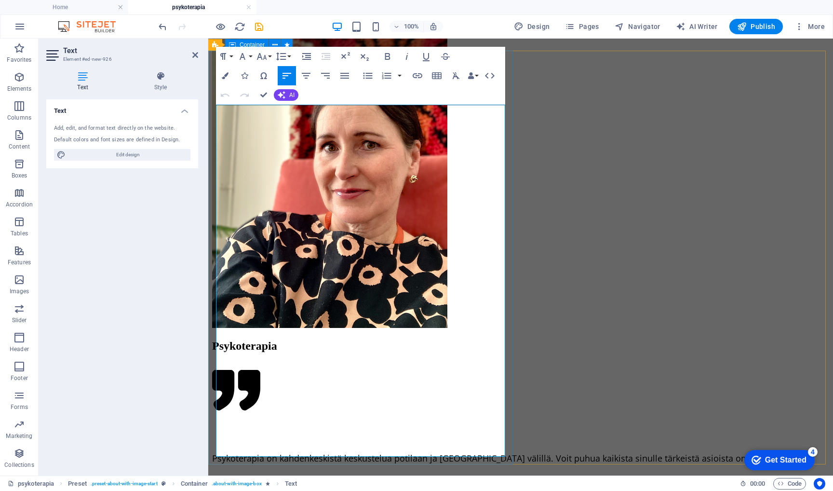
drag, startPoint x: 291, startPoint y: 199, endPoint x: 214, endPoint y: 148, distance: 92.8
click at [367, 75] on icon "button" at bounding box center [368, 76] width 12 height 12
click at [401, 76] on button "button" at bounding box center [400, 75] width 8 height 19
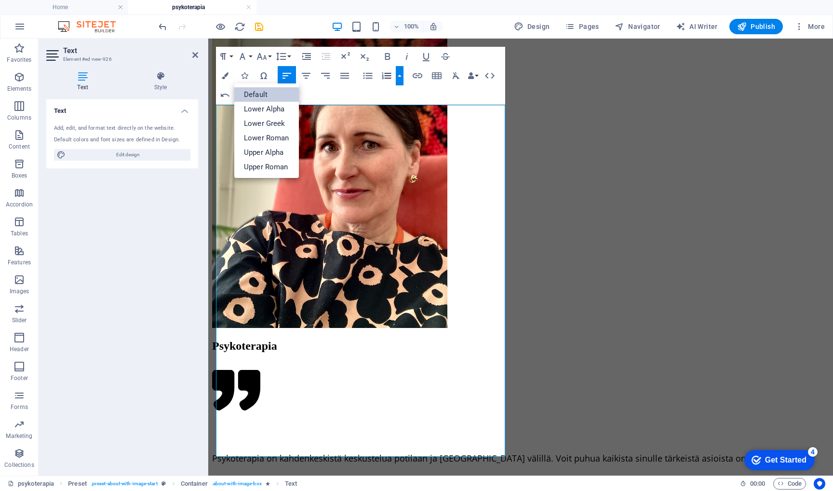
click at [267, 93] on link "Default" at bounding box center [266, 94] width 65 height 14
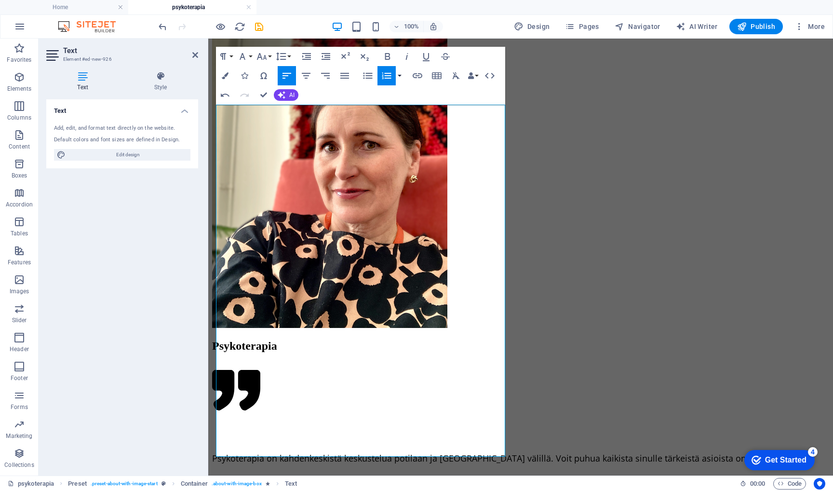
click at [401, 74] on button "button" at bounding box center [400, 75] width 8 height 19
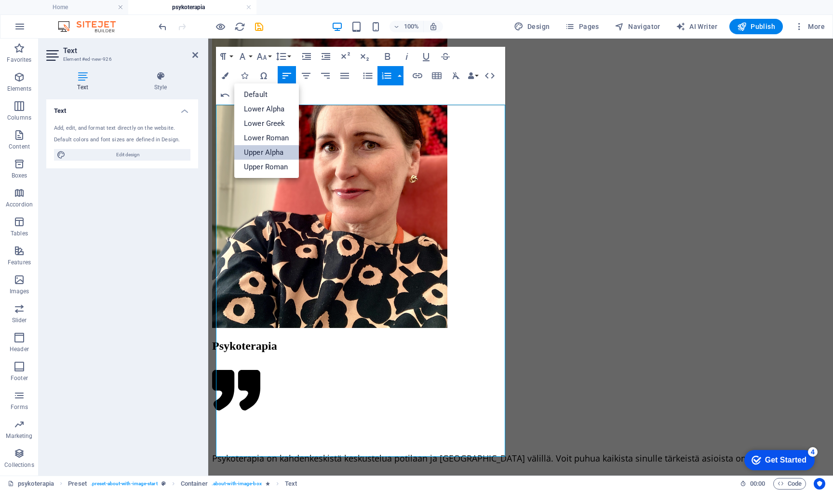
click at [270, 151] on link "Upper Alpha" at bounding box center [266, 152] width 65 height 14
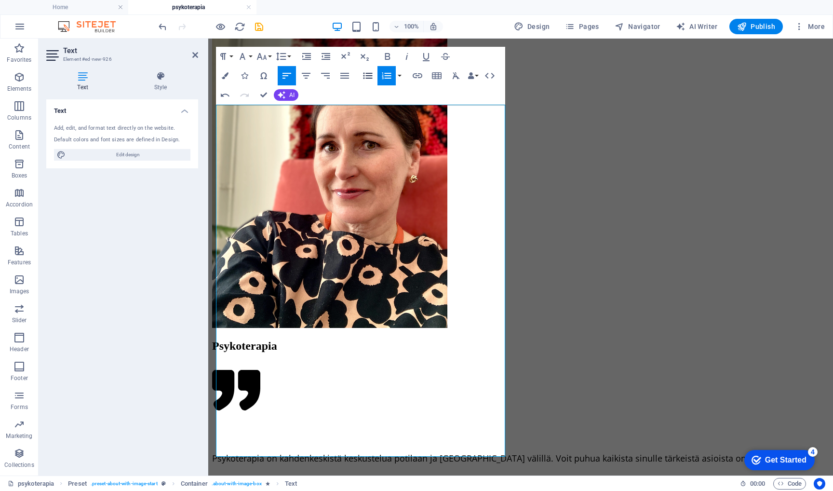
click at [368, 75] on icon "button" at bounding box center [368, 76] width 12 height 12
click at [367, 78] on icon "button" at bounding box center [368, 76] width 12 height 12
click at [222, 95] on icon "button" at bounding box center [225, 95] width 9 height 3
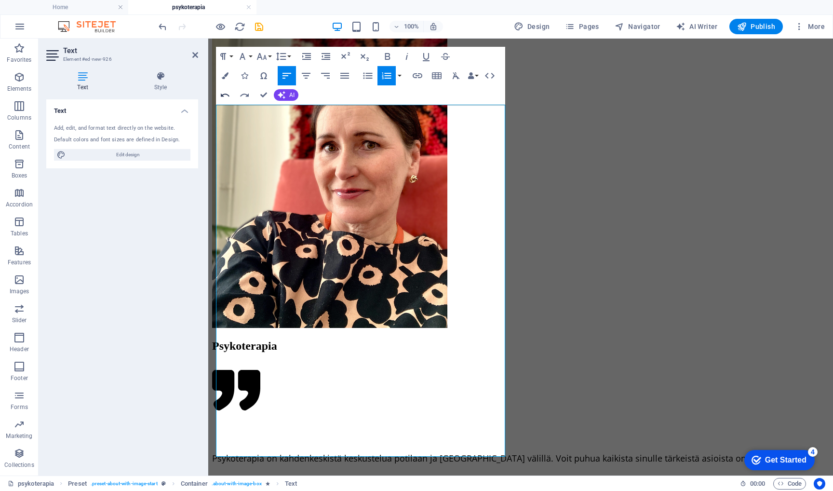
click at [222, 95] on icon "button" at bounding box center [225, 95] width 9 height 3
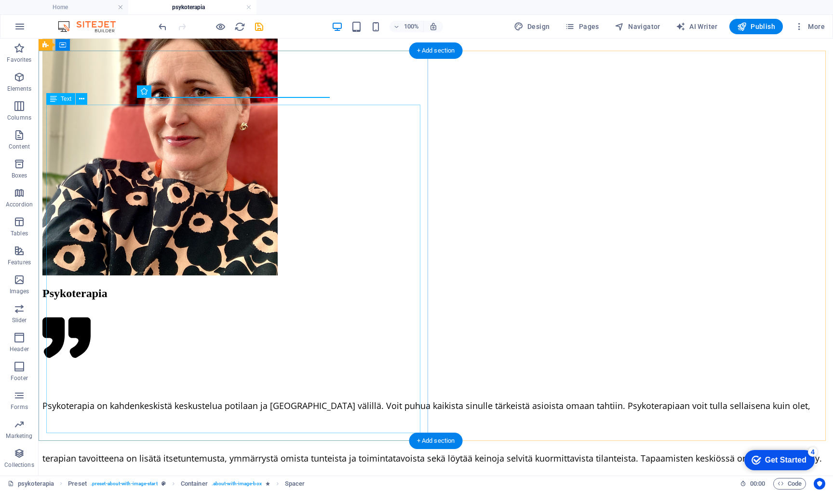
scroll to position [979, 0]
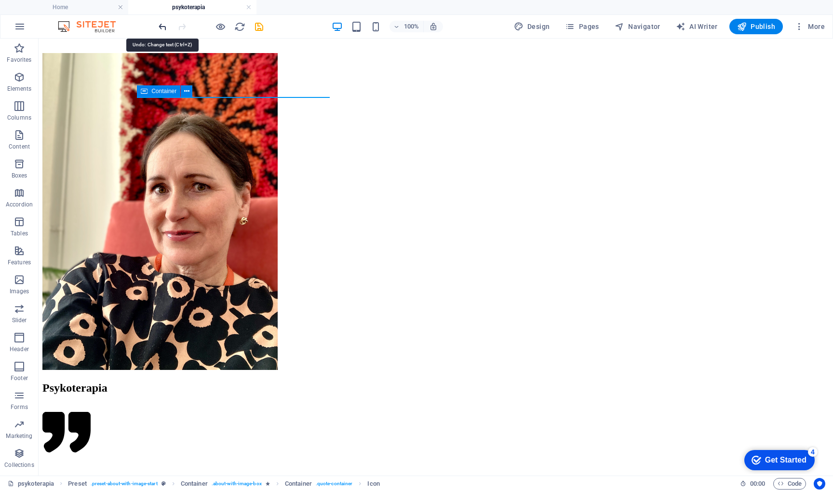
click at [163, 27] on icon "undo" at bounding box center [162, 26] width 11 height 11
click at [187, 25] on icon "redo" at bounding box center [181, 26] width 11 height 11
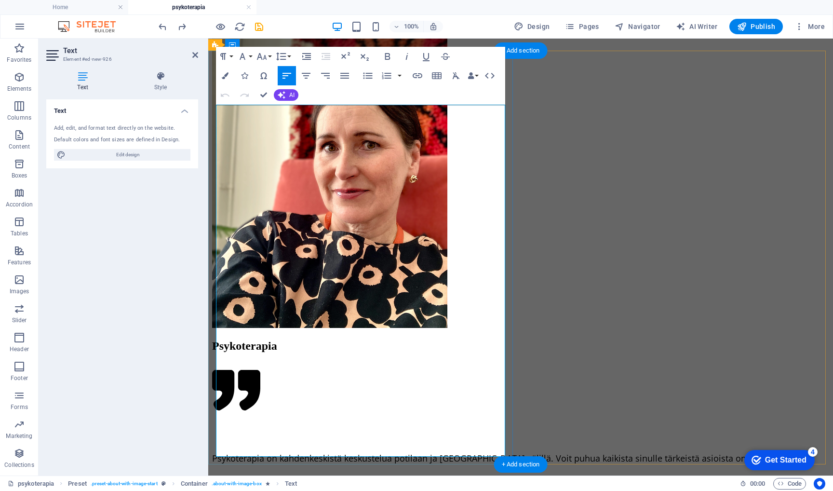
click at [561, 47] on icon at bounding box center [561, 45] width 5 height 10
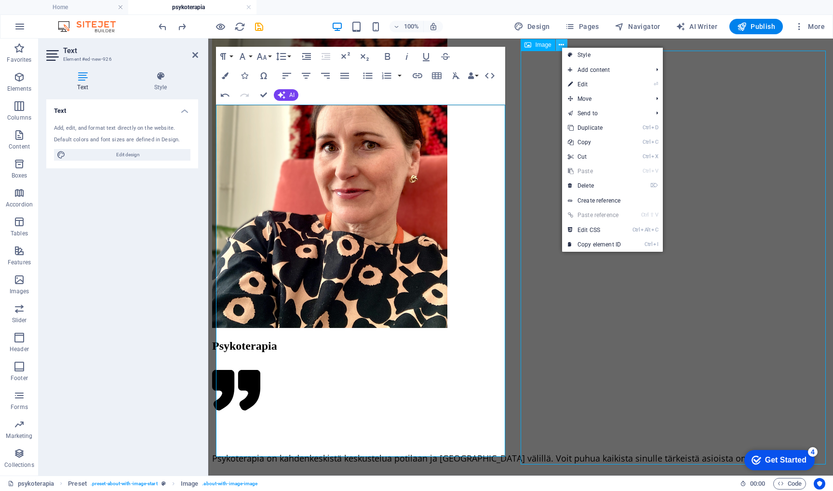
scroll to position [979, 0]
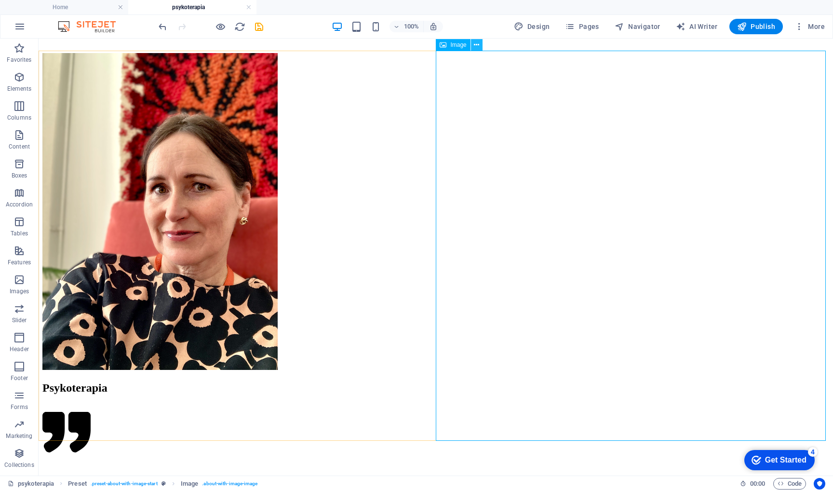
click at [478, 45] on icon at bounding box center [476, 45] width 5 height 10
click at [475, 43] on icon at bounding box center [476, 45] width 5 height 10
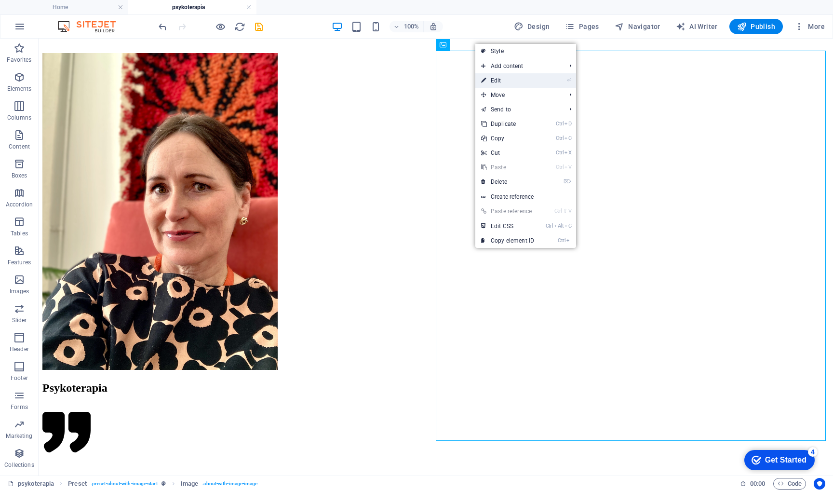
click at [503, 80] on link "⏎ Edit" at bounding box center [507, 80] width 65 height 14
select select "px"
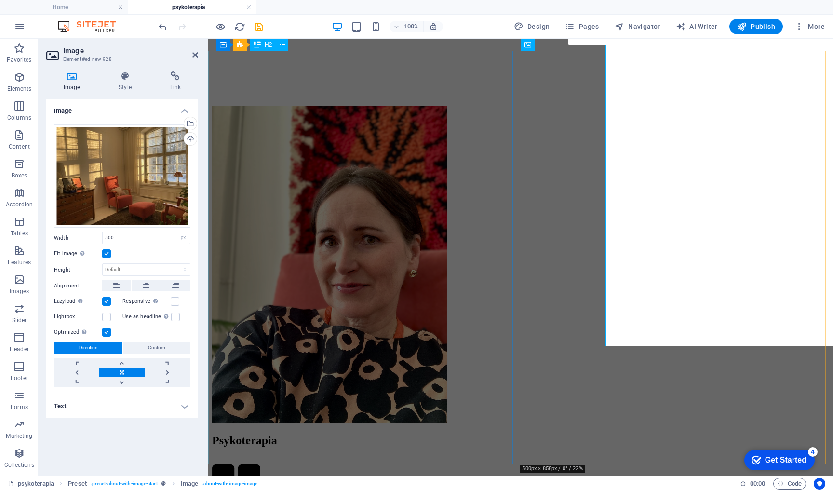
scroll to position [1074, 0]
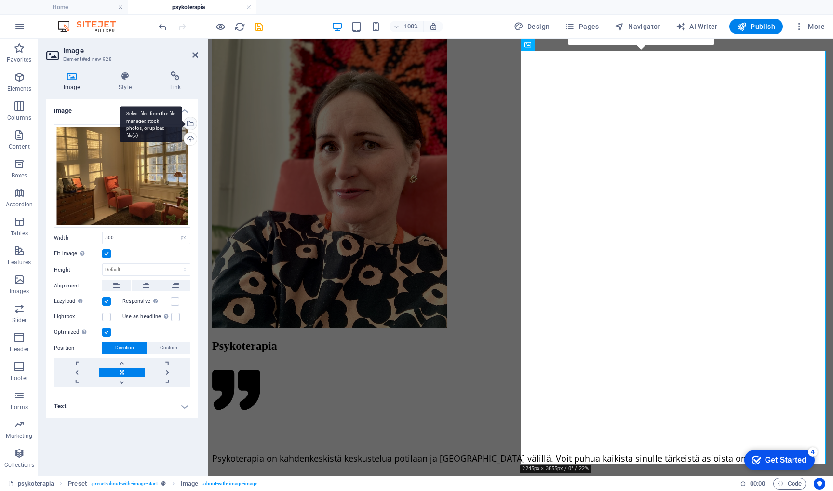
click at [191, 122] on div "Select files from the file manager, stock photos, or upload file(s)" at bounding box center [189, 124] width 14 height 14
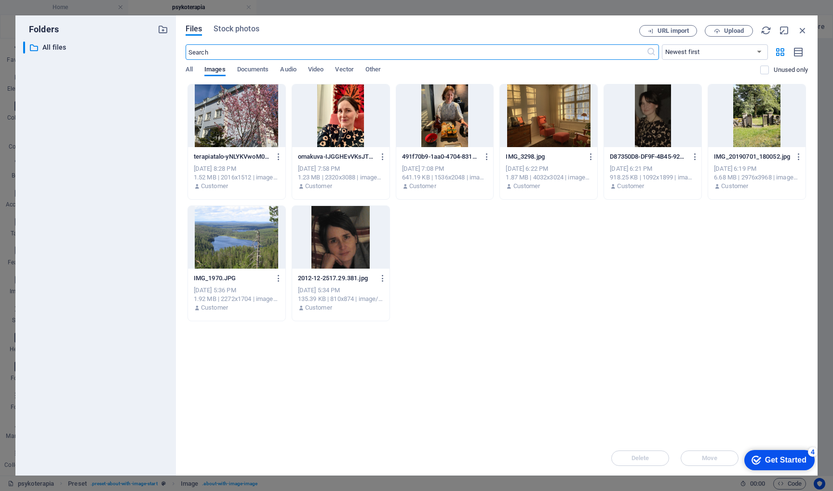
scroll to position [1325, 0]
click at [238, 116] on div at bounding box center [236, 115] width 97 height 63
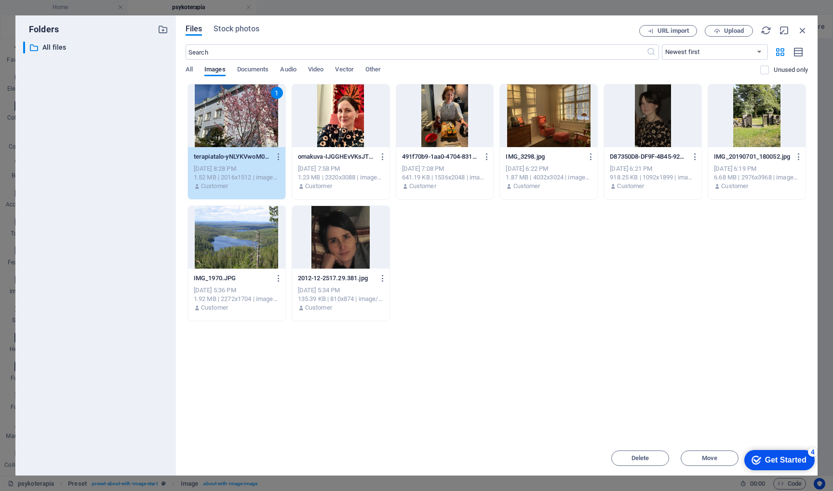
click at [250, 119] on div "1" at bounding box center [236, 115] width 97 height 63
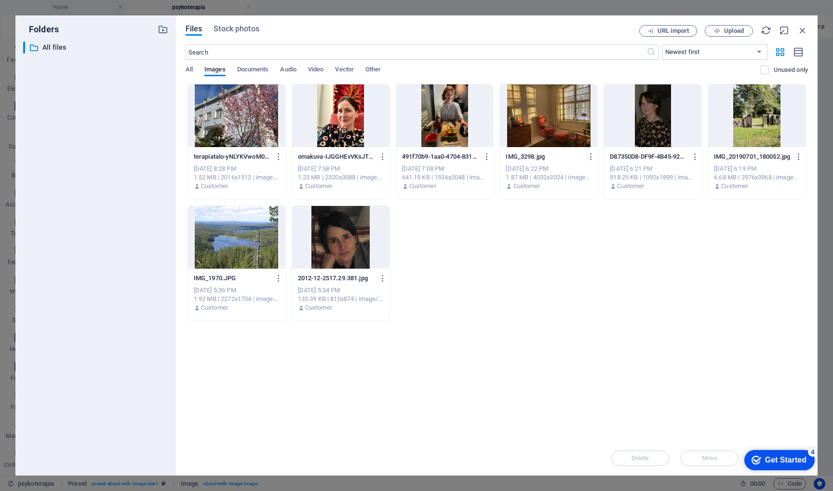
click at [250, 119] on div at bounding box center [236, 115] width 97 height 63
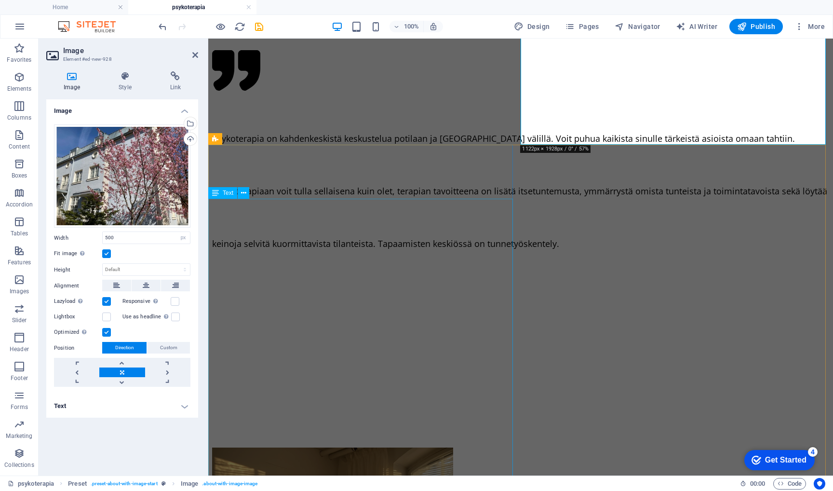
scroll to position [1394, 0]
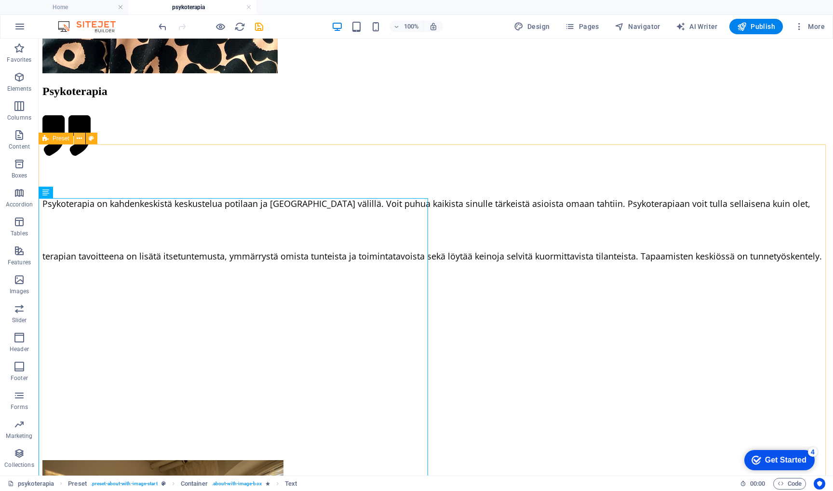
click at [80, 136] on icon at bounding box center [79, 139] width 5 height 10
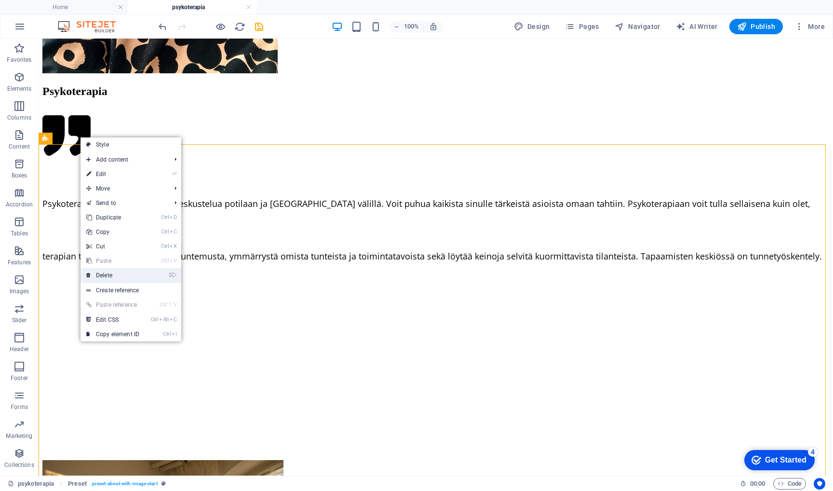
click at [112, 273] on link "⌦ Delete" at bounding box center [113, 275] width 65 height 14
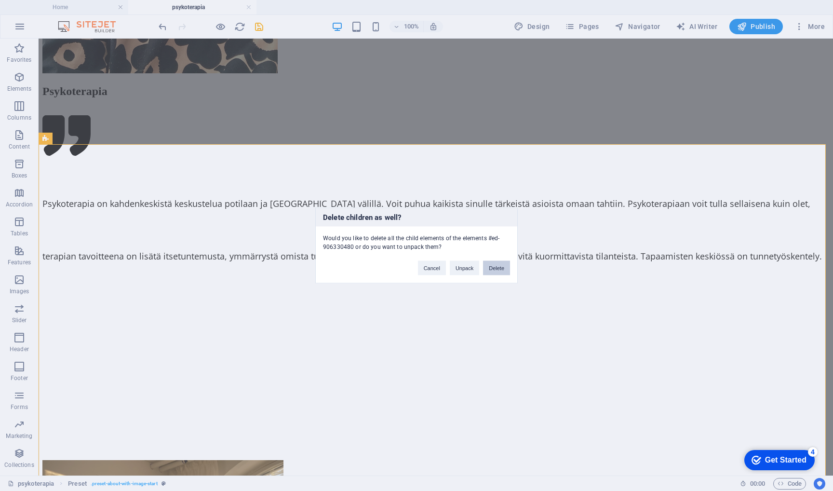
click at [494, 267] on button "Delete" at bounding box center [496, 268] width 27 height 14
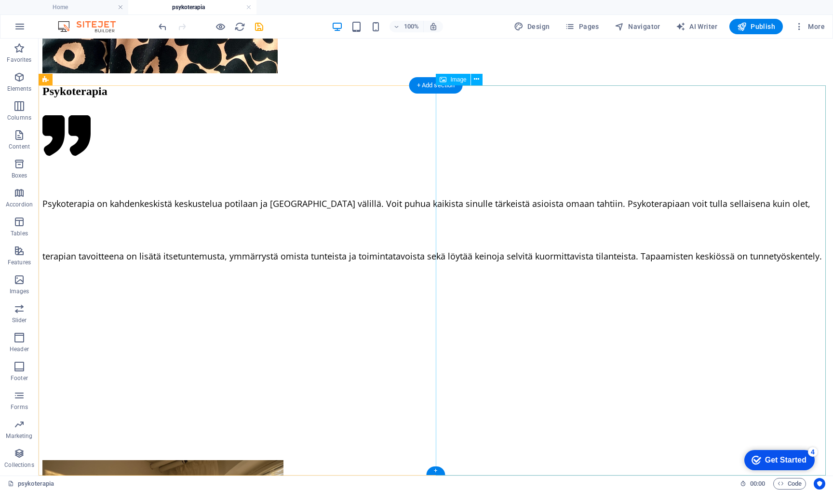
scroll to position [945, 0]
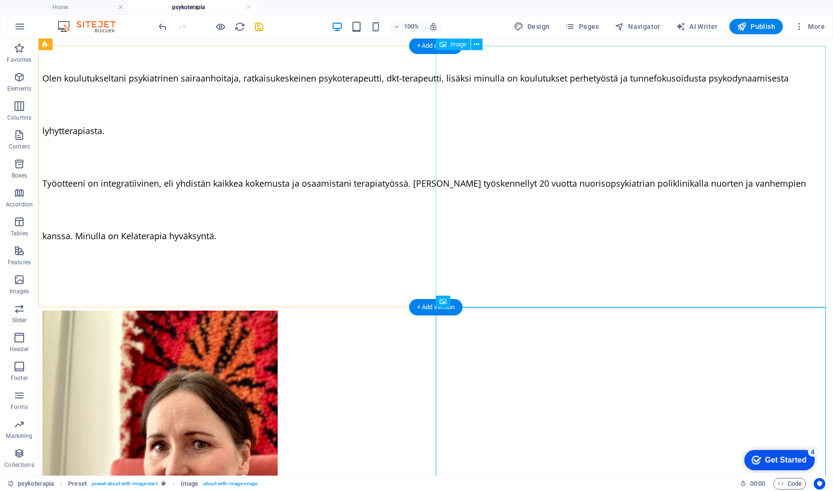
scroll to position [721, 0]
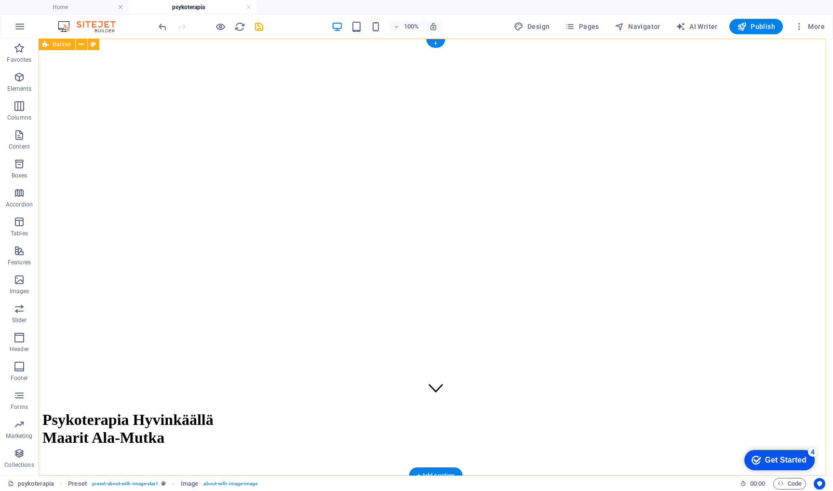
scroll to position [0, 0]
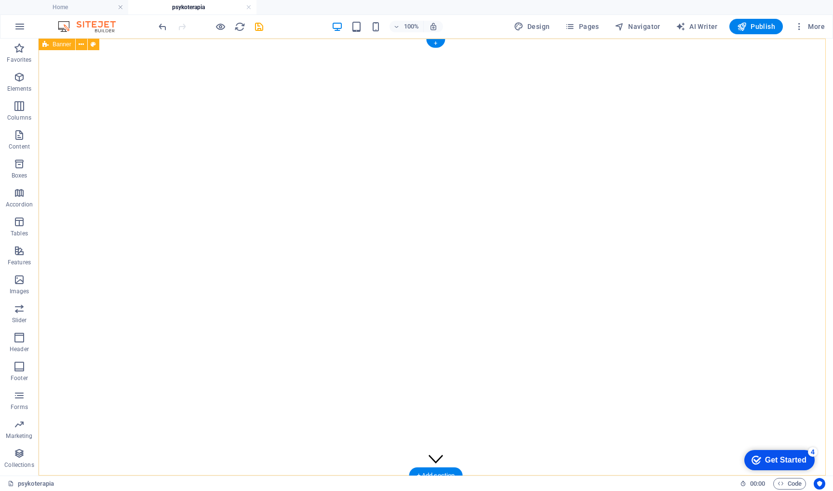
click at [269, 56] on div "Psykoterapia Hyvinkäällä Maarit Ala-Mutka" at bounding box center [435, 304] width 787 height 524
click at [760, 28] on span "Publish" at bounding box center [756, 27] width 38 height 10
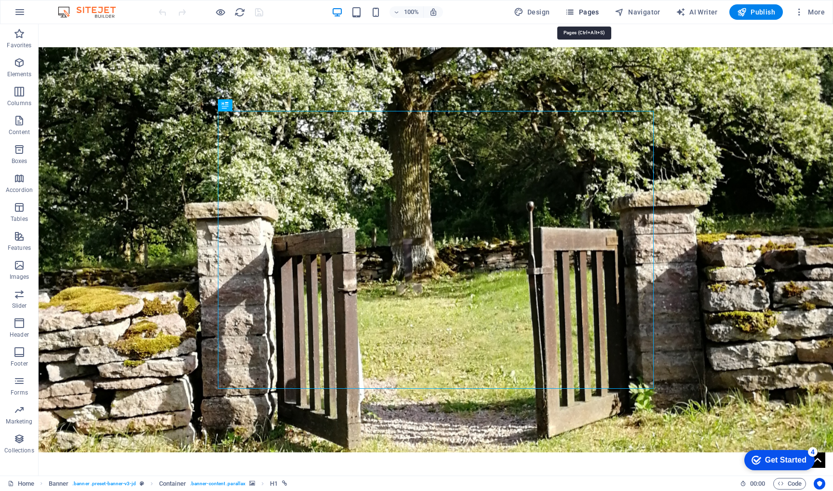
click at [583, 14] on span "Pages" at bounding box center [582, 12] width 34 height 10
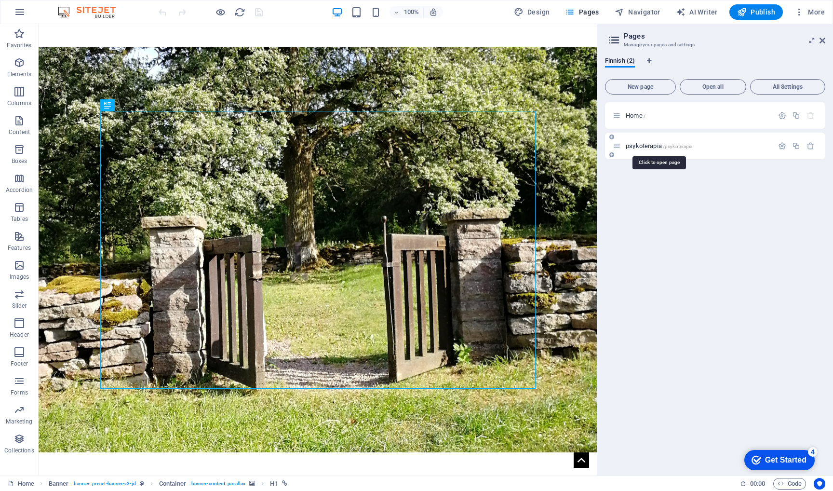
click at [660, 142] on span "psykoterapia /psykoterapia" at bounding box center [659, 145] width 67 height 7
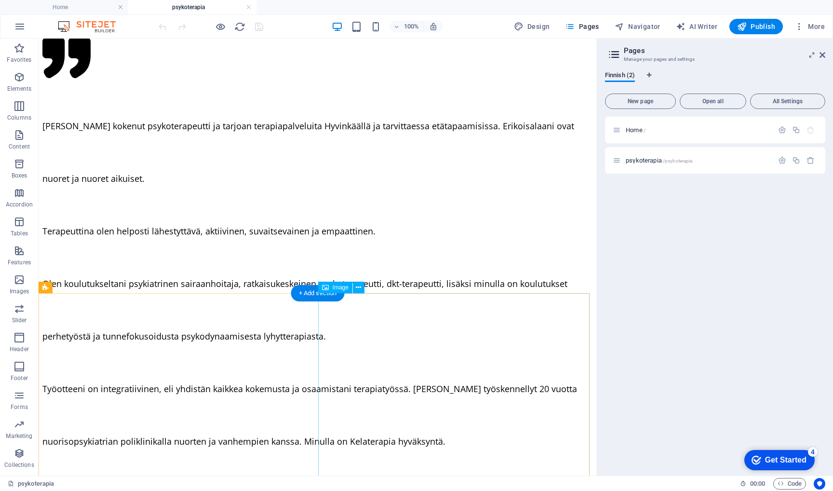
scroll to position [569, 0]
click at [312, 294] on div "+ Add section" at bounding box center [318, 294] width 54 height 16
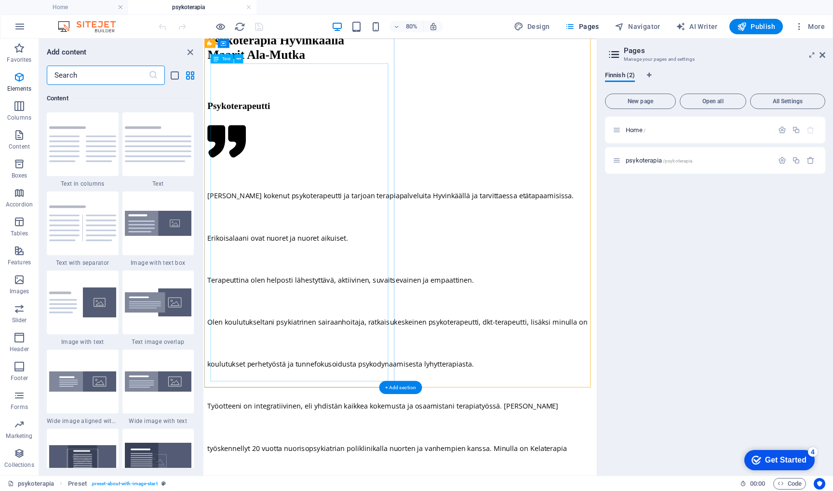
scroll to position [1687, 0]
click at [21, 82] on icon "button" at bounding box center [20, 77] width 12 height 12
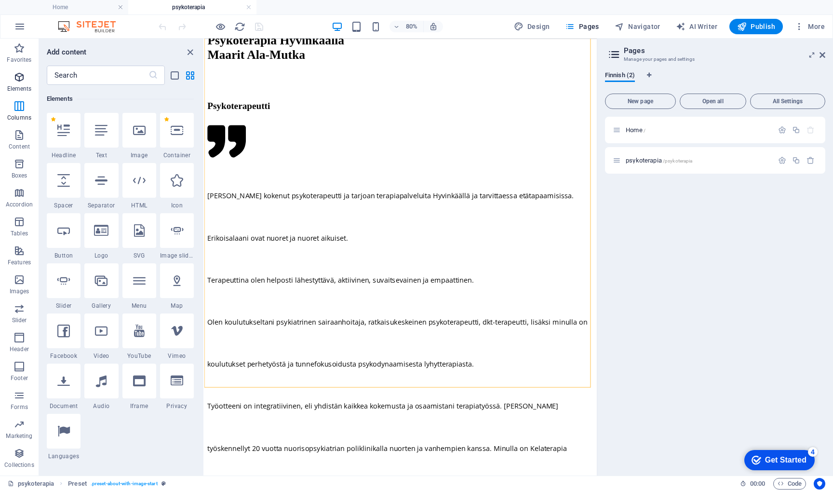
scroll to position [102, 0]
click at [101, 78] on input "text" at bounding box center [98, 75] width 102 height 19
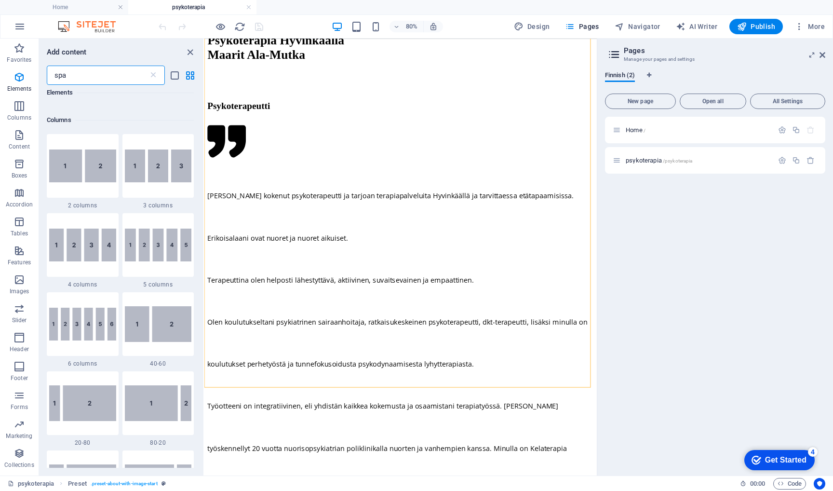
scroll to position [0, 0]
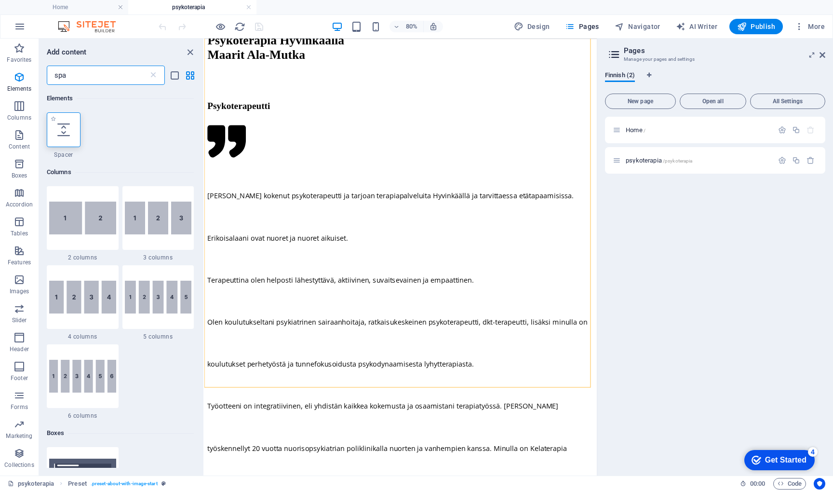
type input "spa"
click at [64, 128] on icon at bounding box center [63, 129] width 13 height 13
select select "px"
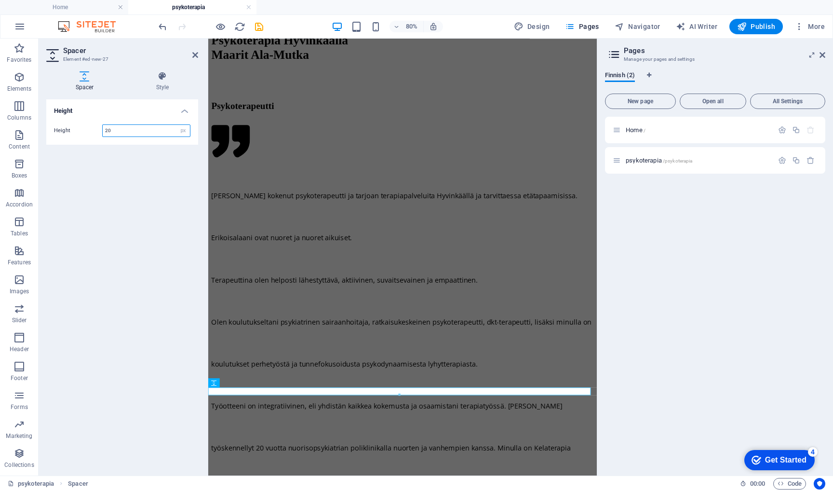
type input "20"
click at [105, 191] on div "Height Height 20 px rem vh vw" at bounding box center [122, 283] width 152 height 368
click at [195, 56] on icon at bounding box center [195, 55] width 6 height 8
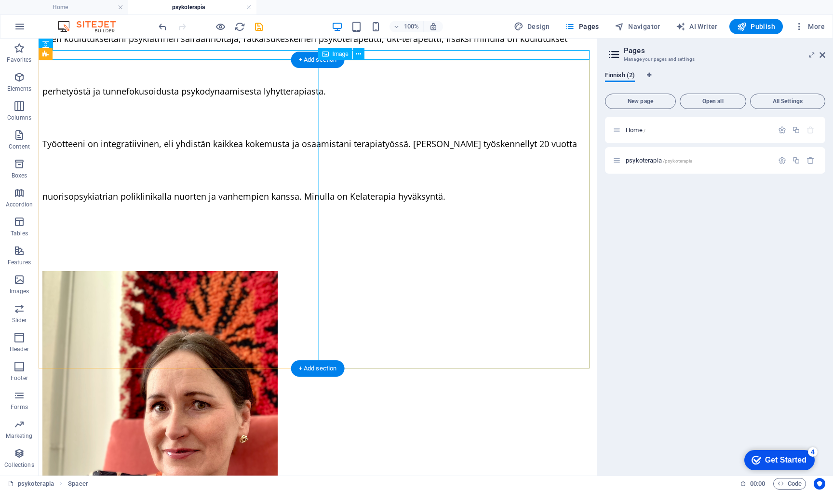
scroll to position [814, 0]
click at [320, 367] on div "+ Add section" at bounding box center [318, 367] width 54 height 16
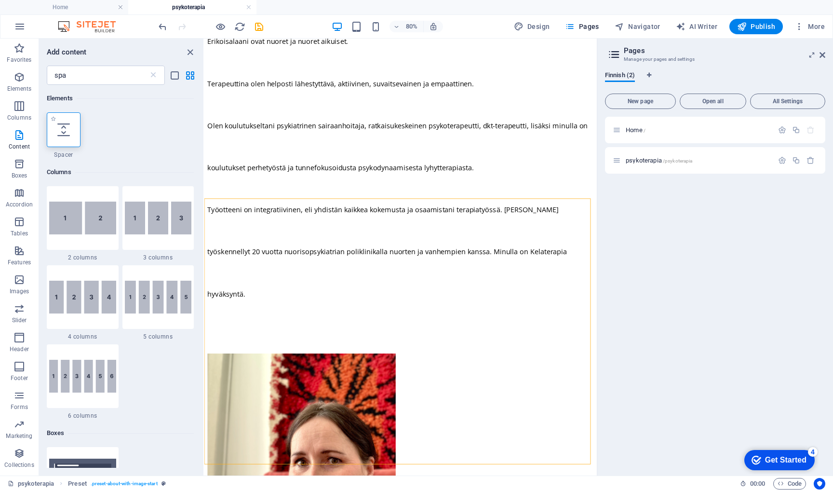
click at [54, 138] on div at bounding box center [64, 129] width 34 height 35
select select "px"
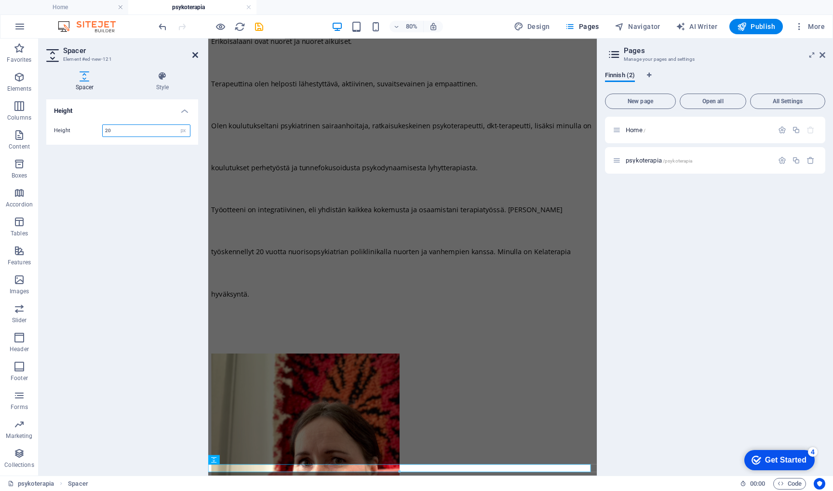
type input "20"
click at [195, 56] on icon at bounding box center [195, 55] width 6 height 8
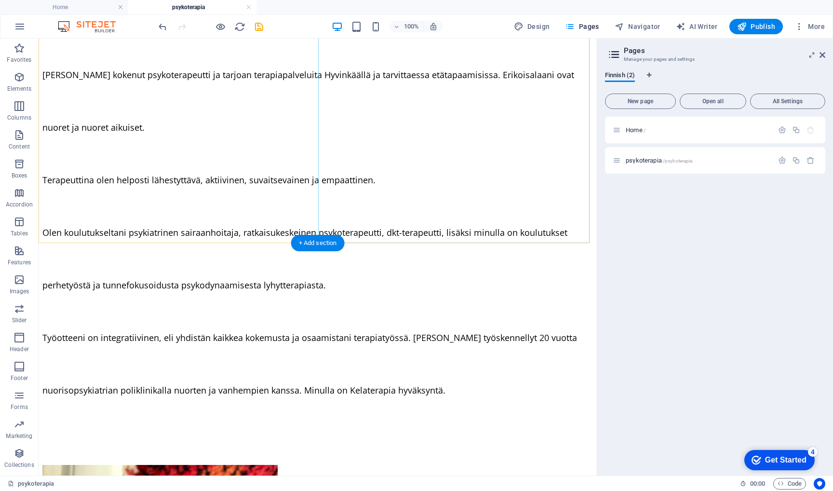
scroll to position [621, 0]
click at [767, 27] on span "Publish" at bounding box center [756, 27] width 38 height 10
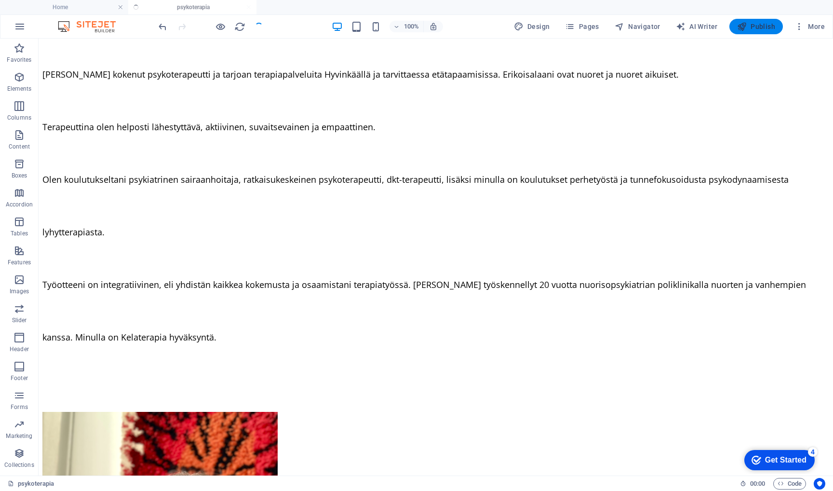
scroll to position [573, 0]
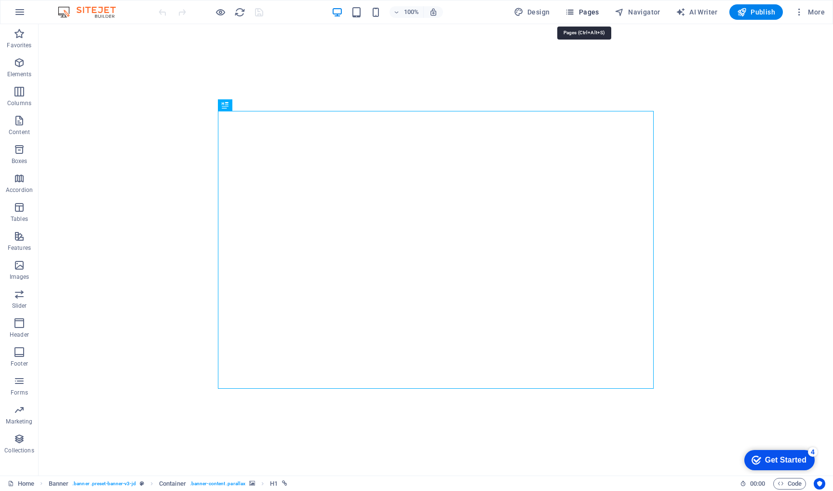
click at [588, 16] on span "Pages" at bounding box center [582, 12] width 34 height 10
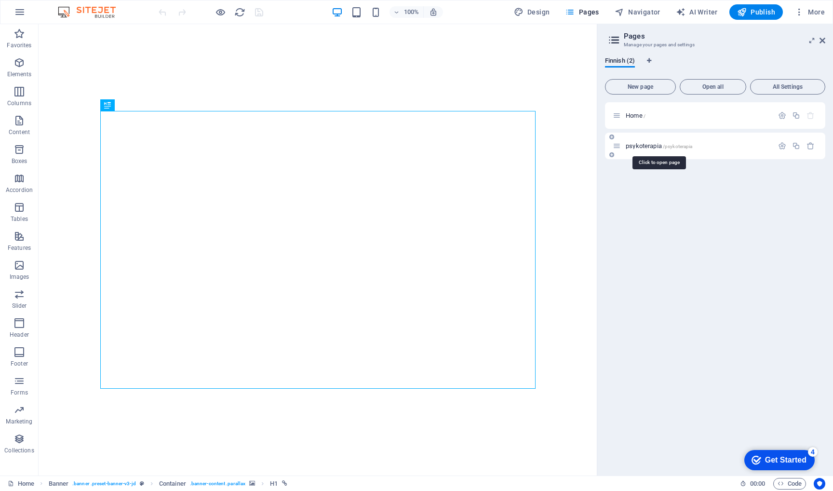
click at [665, 148] on span "/psykoterapia" at bounding box center [678, 146] width 30 height 5
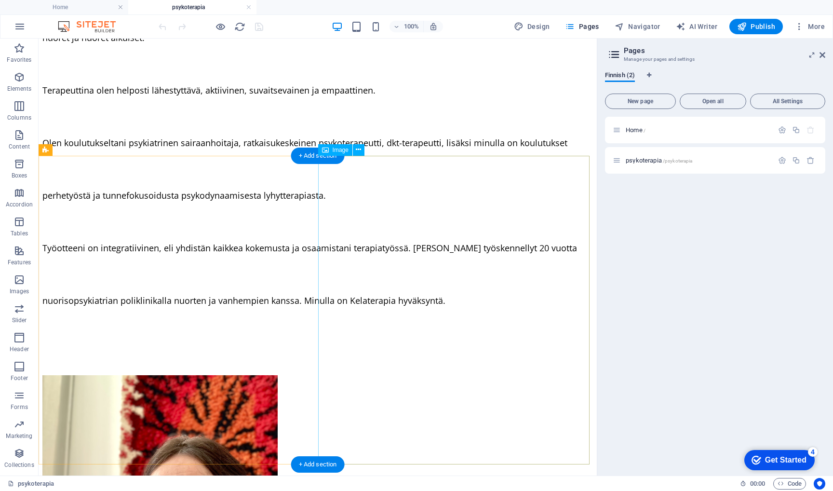
scroll to position [725, 0]
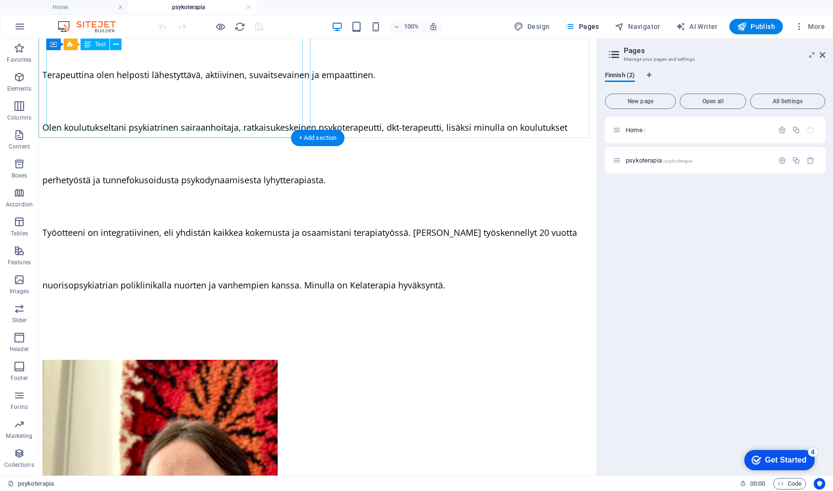
click at [216, 227] on span "Työotteeni on integratiivinen, eli yhdistän kaikkea kokemusta ja osaamistani te…" at bounding box center [309, 259] width 535 height 64
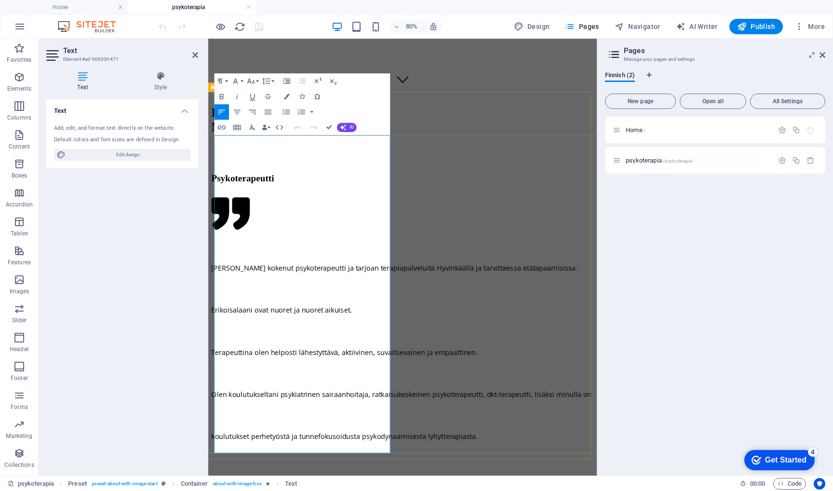
scroll to position [484, 0]
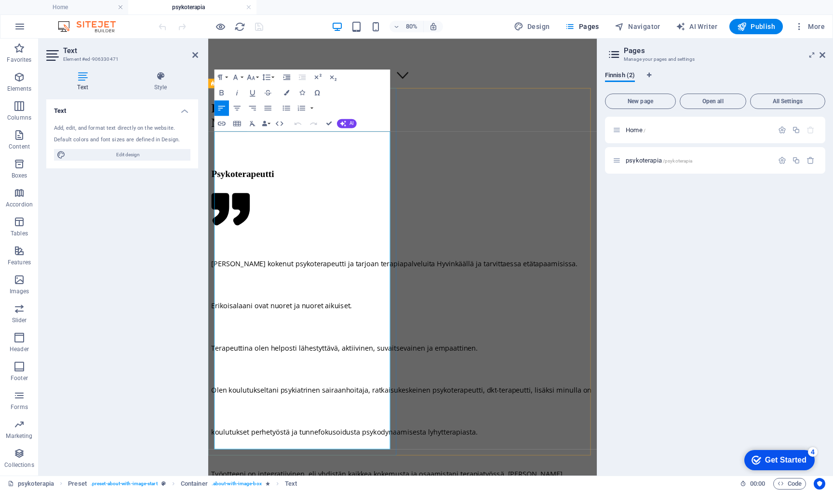
click at [823, 56] on icon at bounding box center [823, 55] width 6 height 8
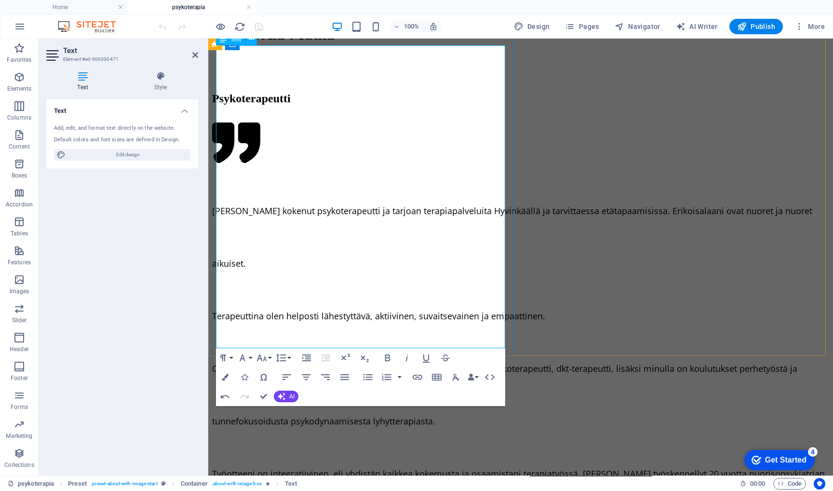
click at [360, 468] on span "Työotteeni on integratiivinen, eli yhdistän kaikkea kokemusta ja osaamistani te…" at bounding box center [518, 500] width 613 height 64
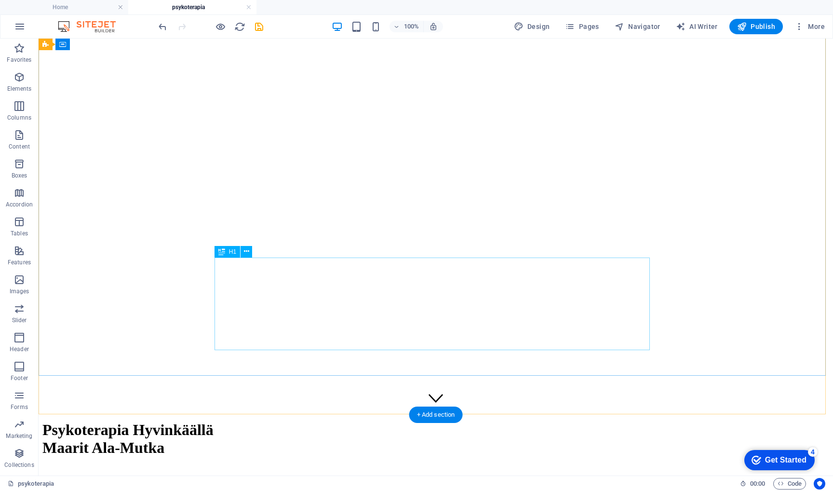
scroll to position [0, 0]
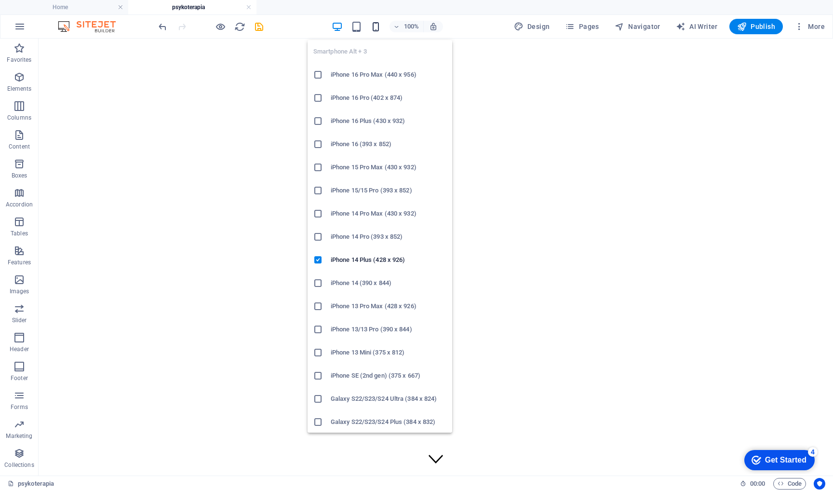
click at [379, 22] on icon "button" at bounding box center [375, 26] width 11 height 11
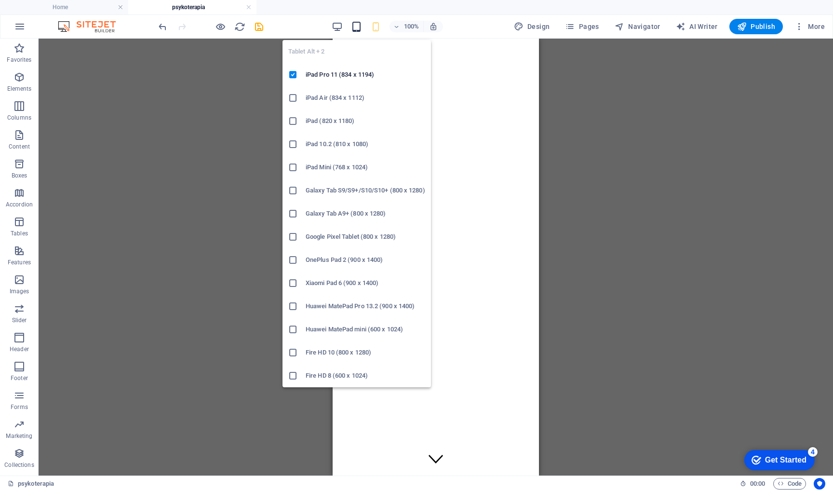
click at [358, 27] on icon "button" at bounding box center [356, 26] width 11 height 11
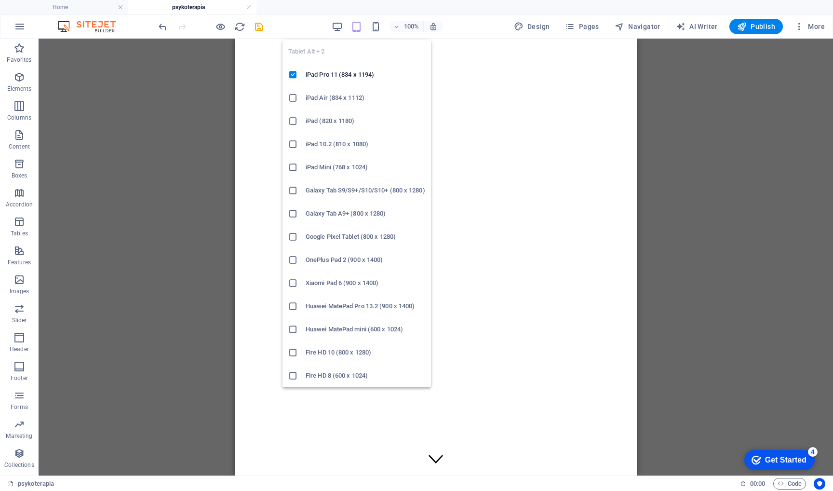
click at [291, 328] on icon at bounding box center [293, 330] width 10 height 10
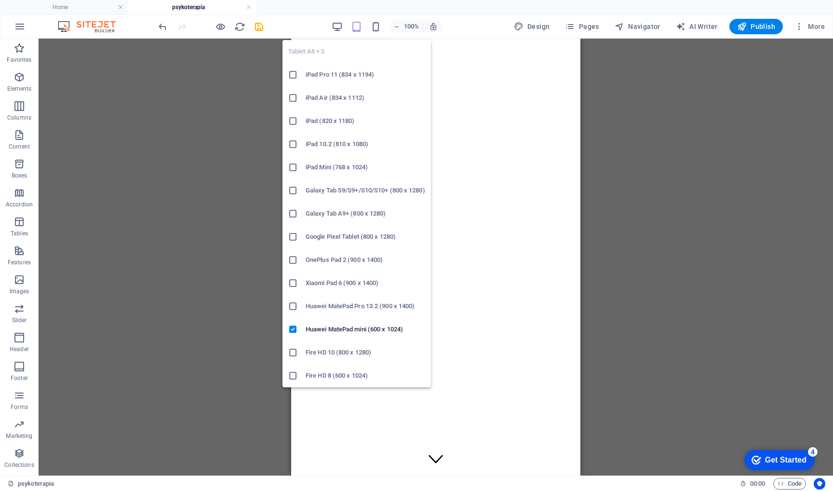
click at [312, 233] on h6 "Google Pixel Tablet (800 x 1280)" at bounding box center [366, 237] width 120 height 12
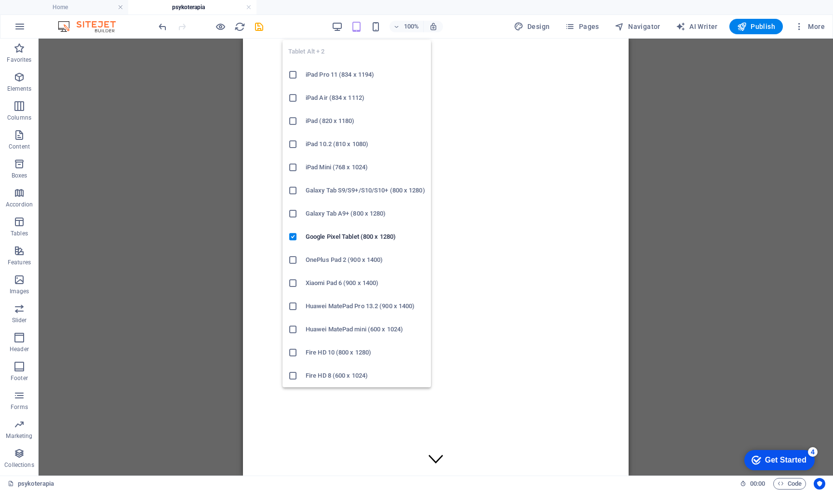
click at [293, 145] on icon at bounding box center [293, 144] width 10 height 10
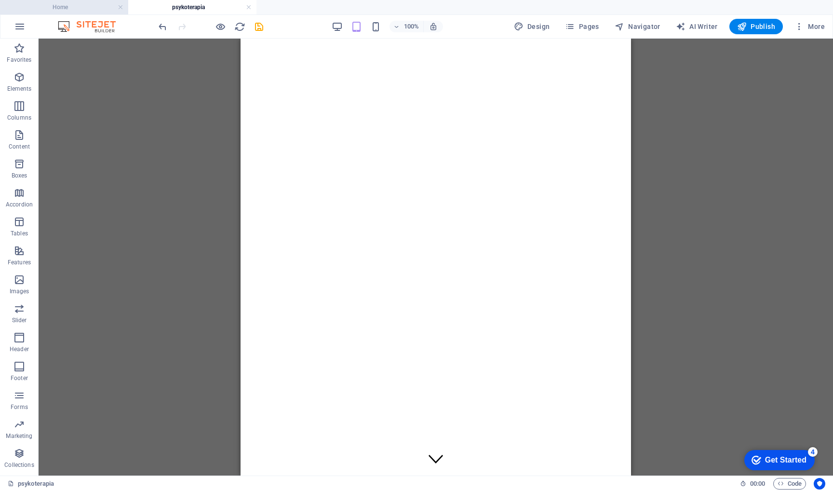
click at [87, 10] on h4 "Home" at bounding box center [64, 7] width 128 height 11
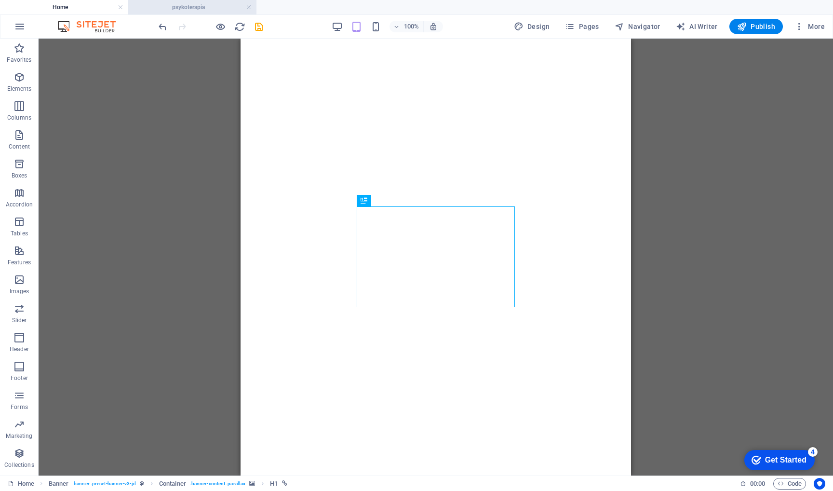
click at [161, 4] on h4 "psykoterapia" at bounding box center [192, 7] width 128 height 11
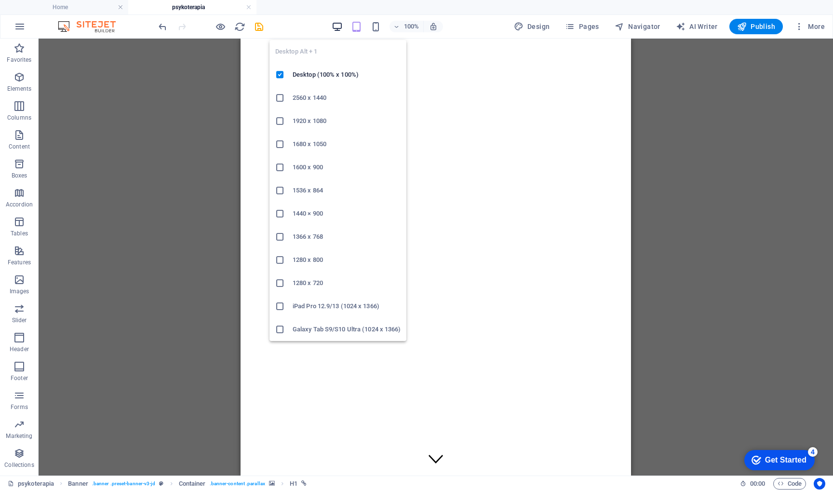
click at [341, 27] on icon "button" at bounding box center [337, 26] width 11 height 11
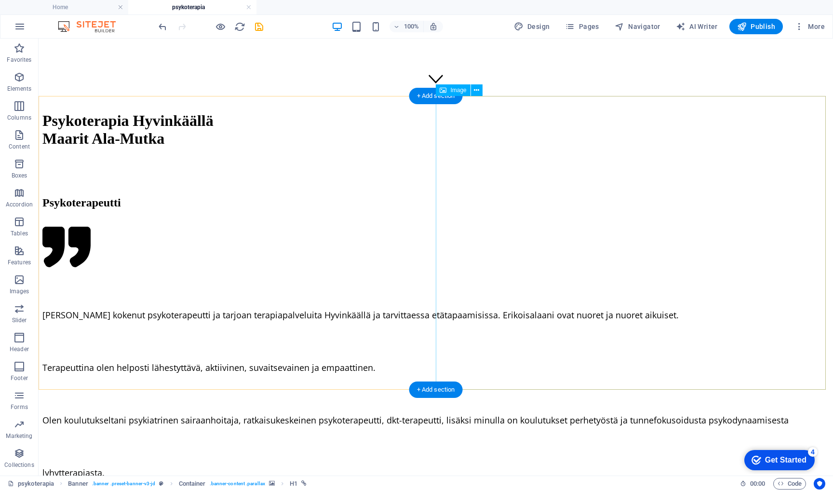
scroll to position [377, 0]
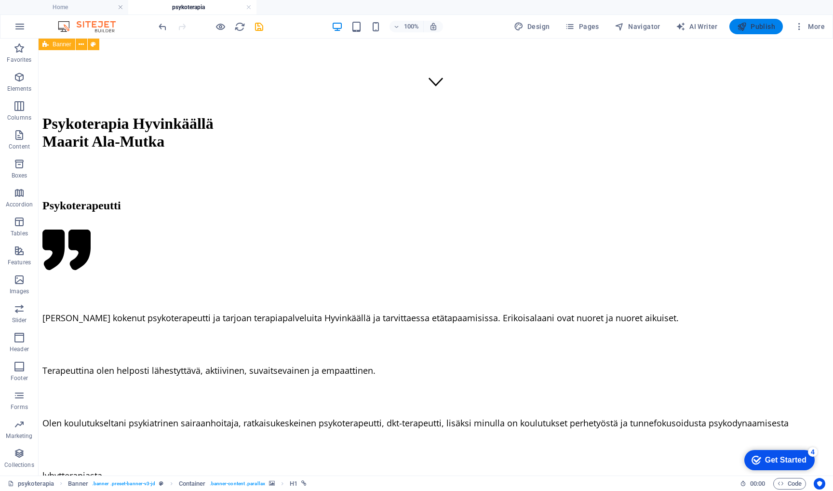
click at [755, 26] on span "Publish" at bounding box center [756, 27] width 38 height 10
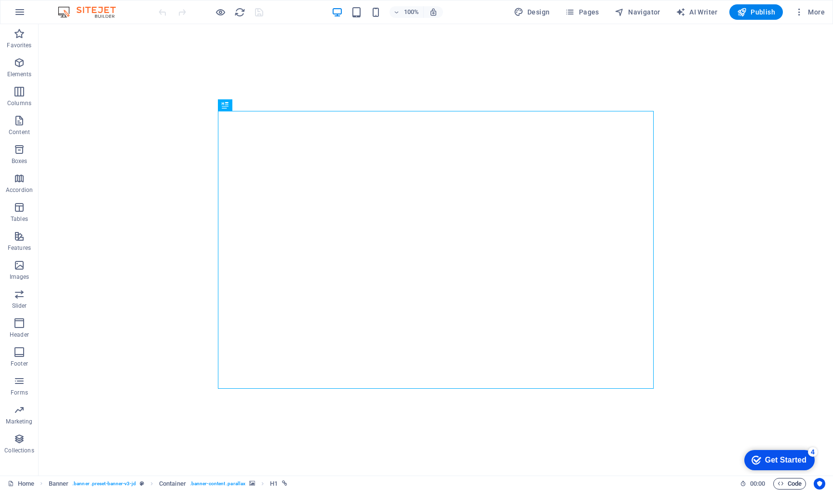
click at [795, 484] on span "Code" at bounding box center [790, 484] width 24 height 12
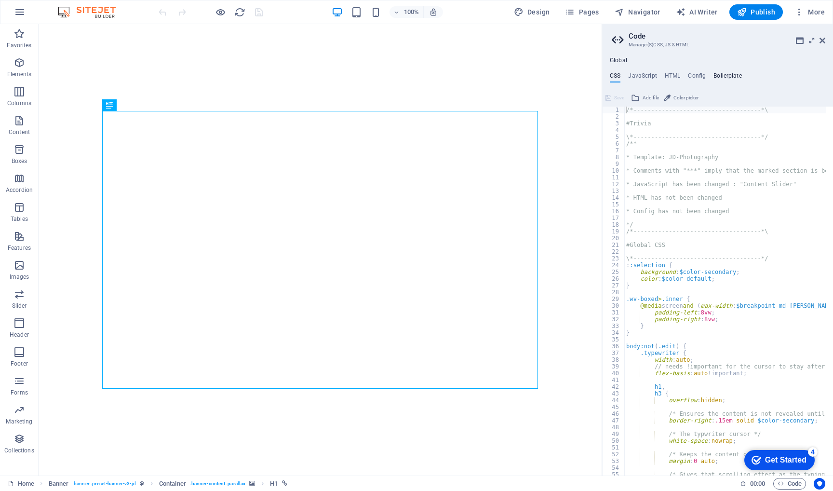
click at [728, 76] on h4 "Boilerplate" at bounding box center [728, 77] width 28 height 11
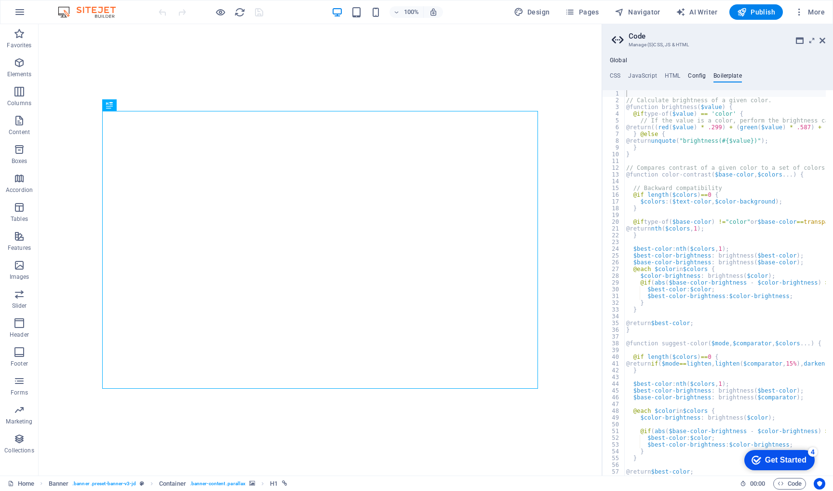
click at [698, 76] on h4 "Config" at bounding box center [697, 77] width 18 height 11
type textarea "$color-background: #ffffff;"
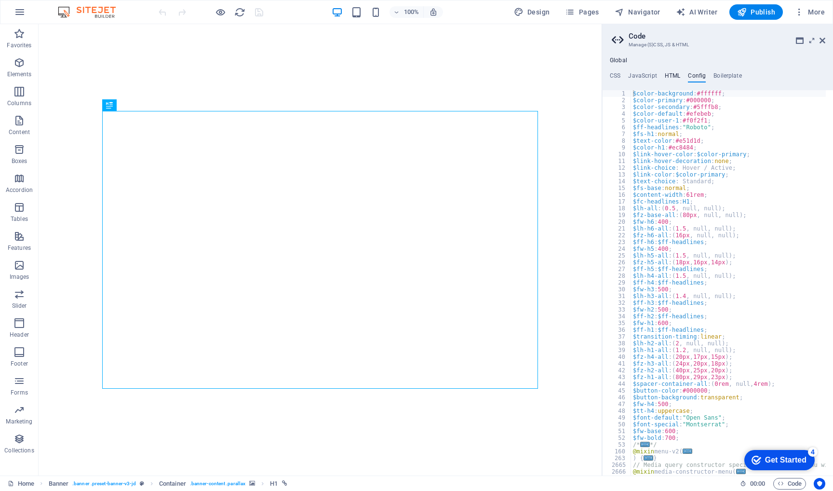
click at [675, 74] on h4 "HTML" at bounding box center [673, 77] width 16 height 11
type textarea "{{content}}"
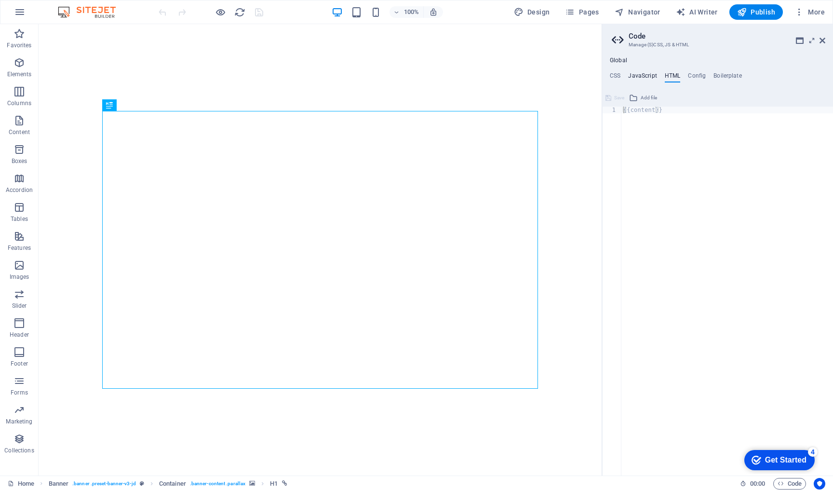
click at [646, 74] on h4 "JavaScript" at bounding box center [642, 77] width 28 height 11
type textarea "/* JS for preset "Menu V2" */"
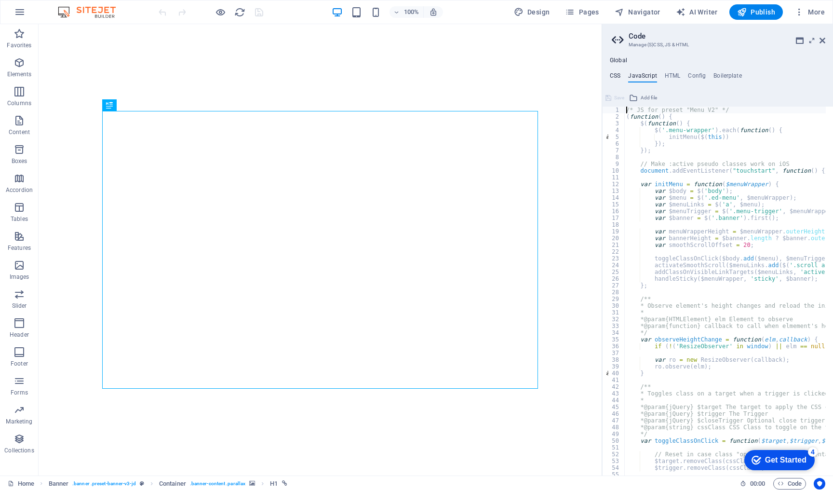
click at [613, 76] on h4 "CSS" at bounding box center [615, 77] width 11 height 11
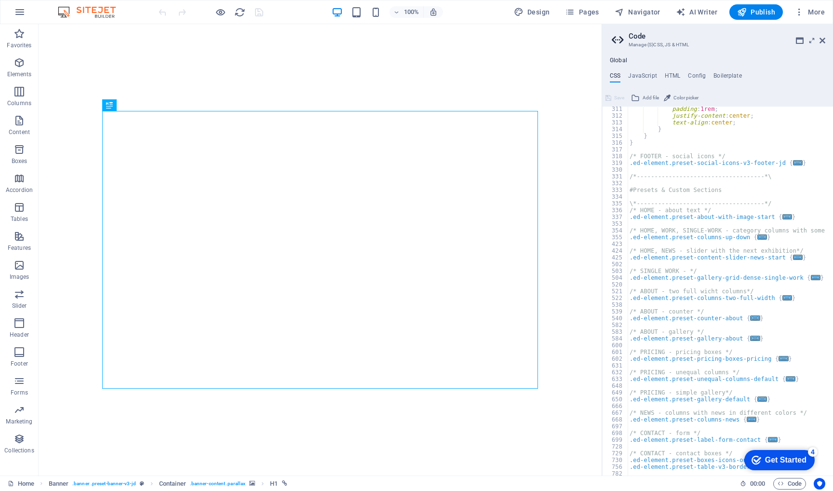
scroll to position [1319, 0]
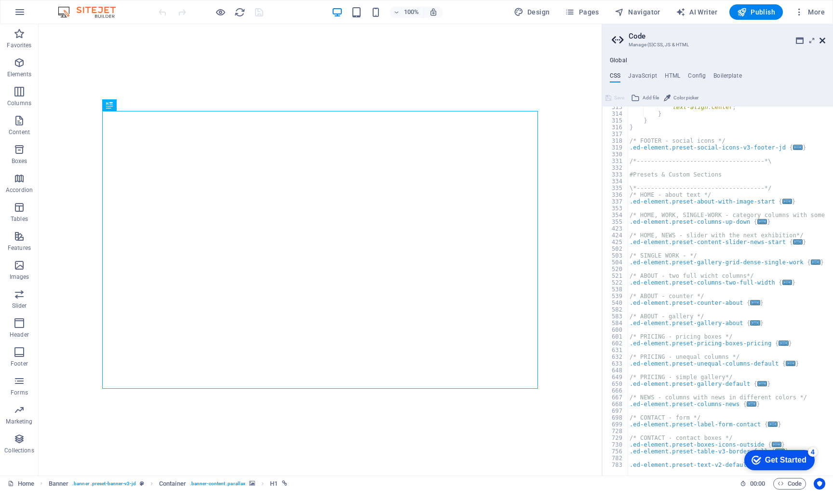
click at [822, 38] on icon at bounding box center [823, 41] width 6 height 8
